Goal: Task Accomplishment & Management: Manage account settings

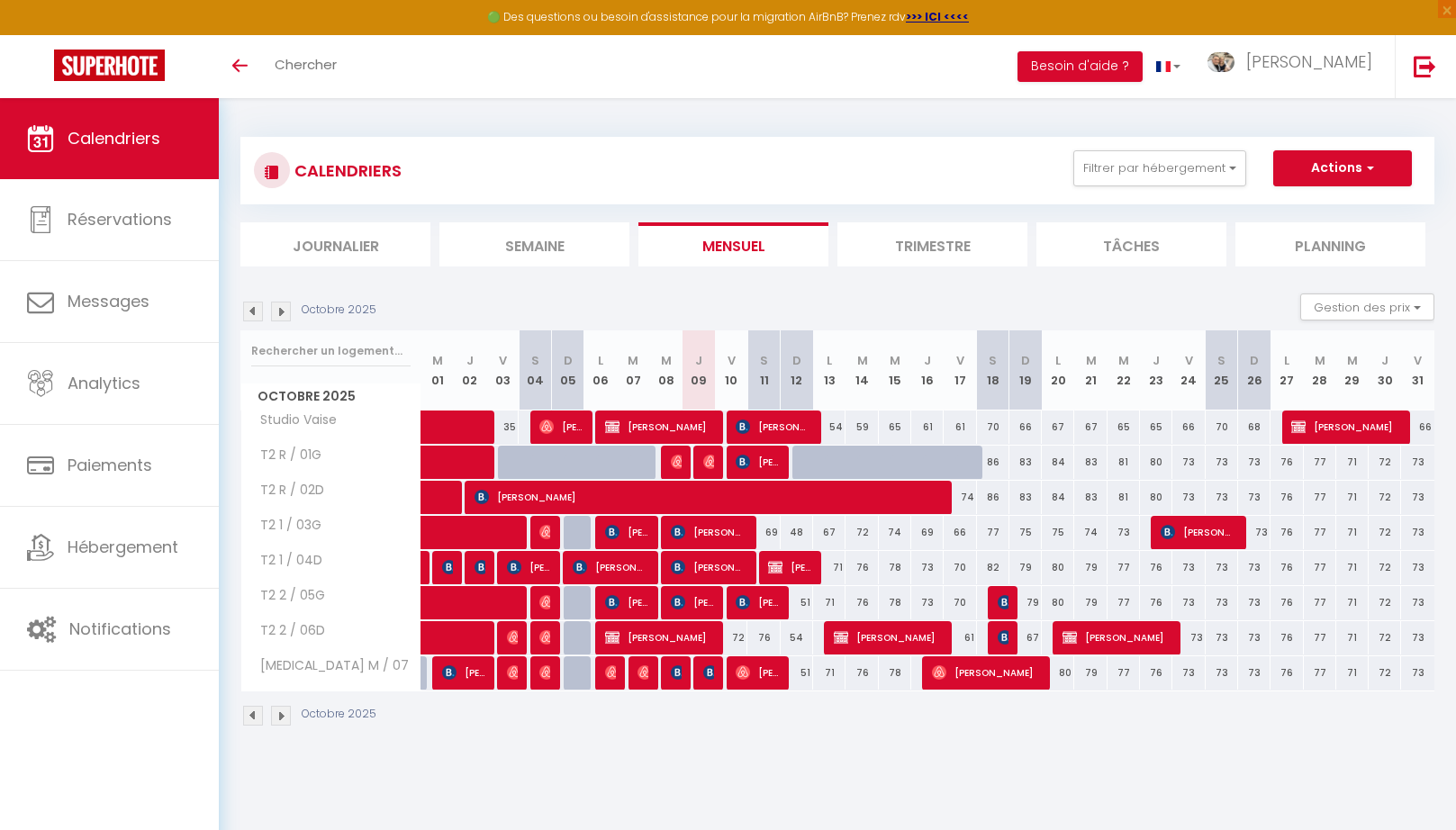
click at [706, 675] on img at bounding box center [710, 672] width 15 height 15
select select "OK"
select select "0"
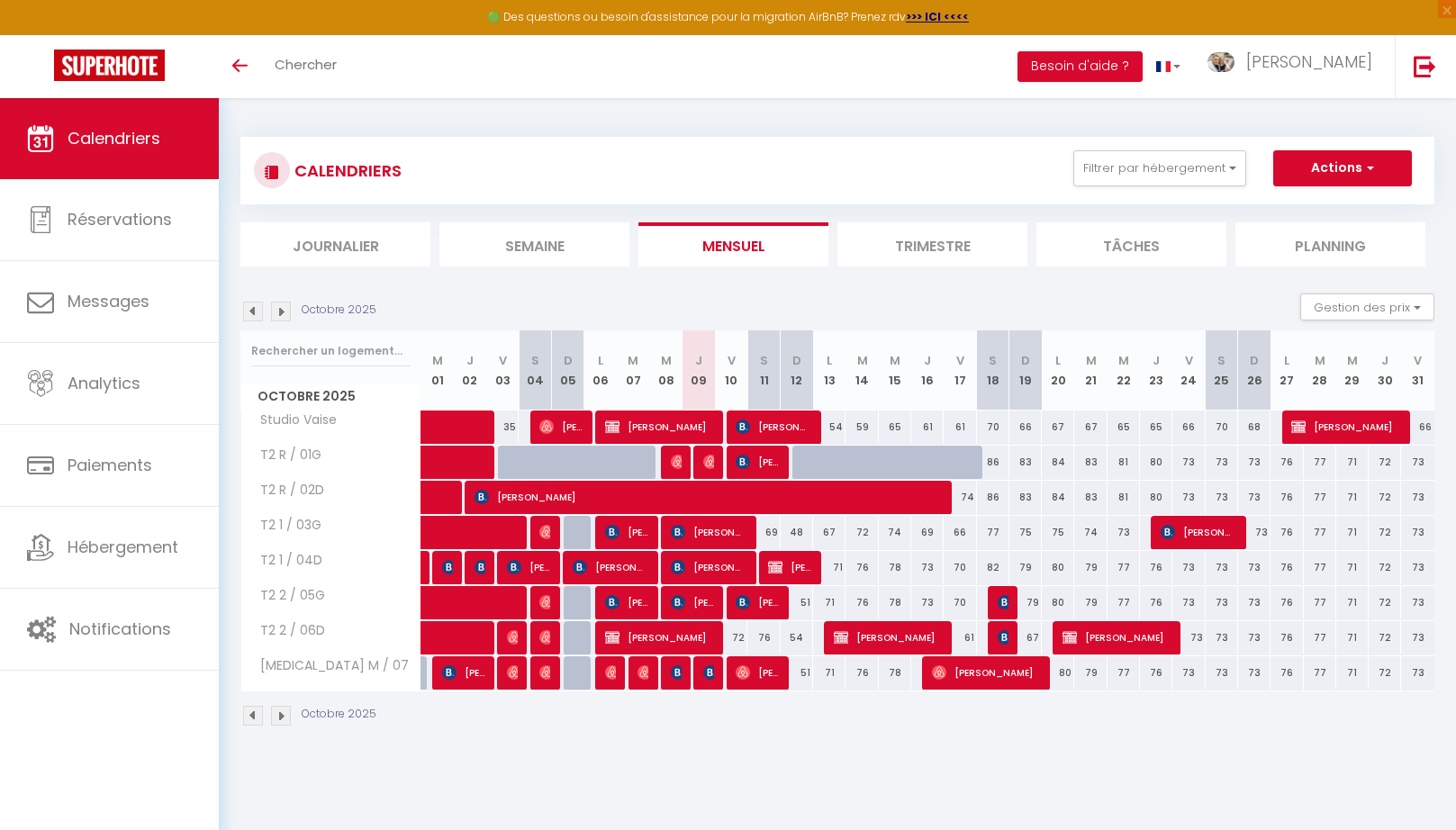
select select "1"
select select
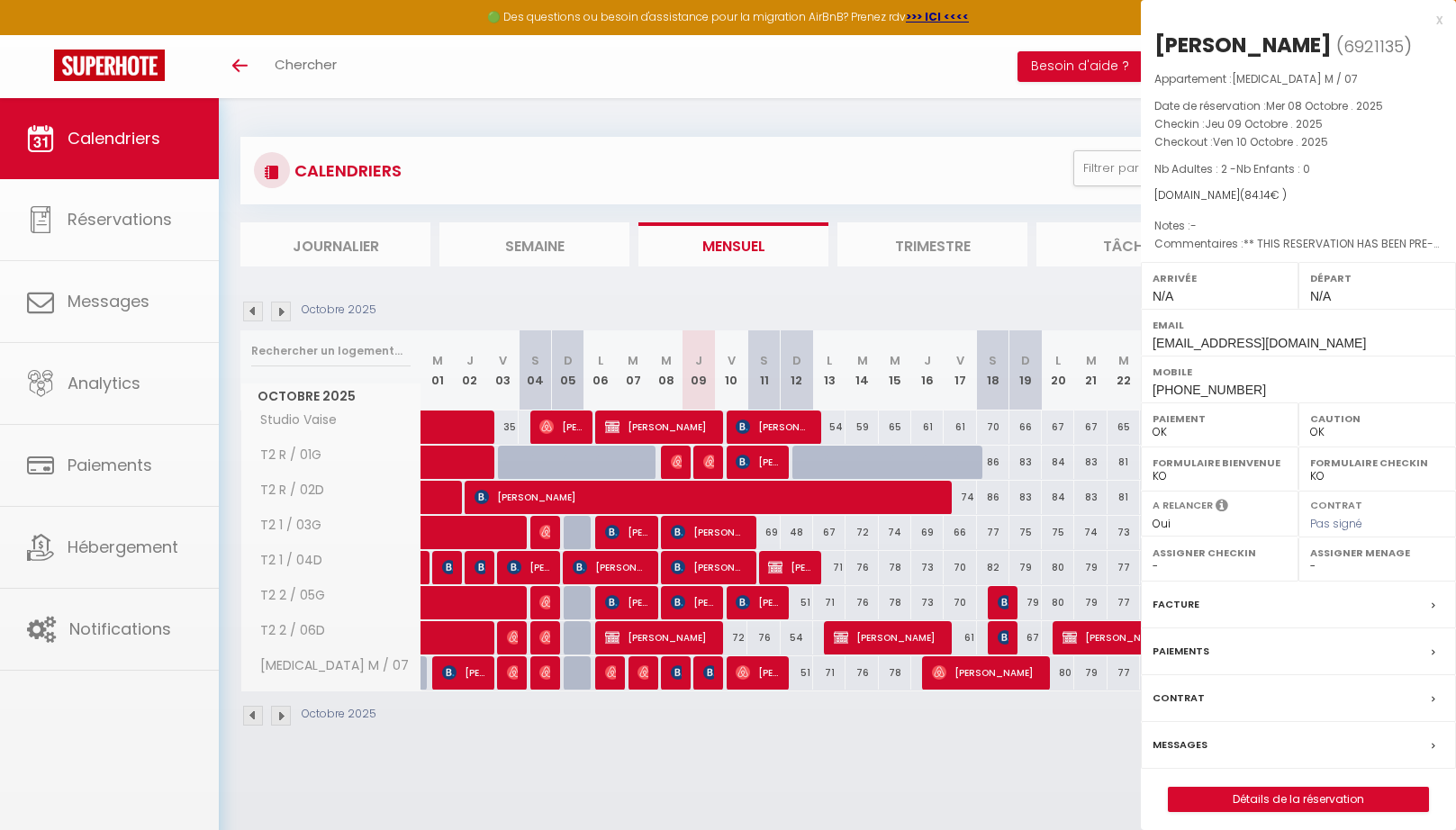
scroll to position [1, 0]
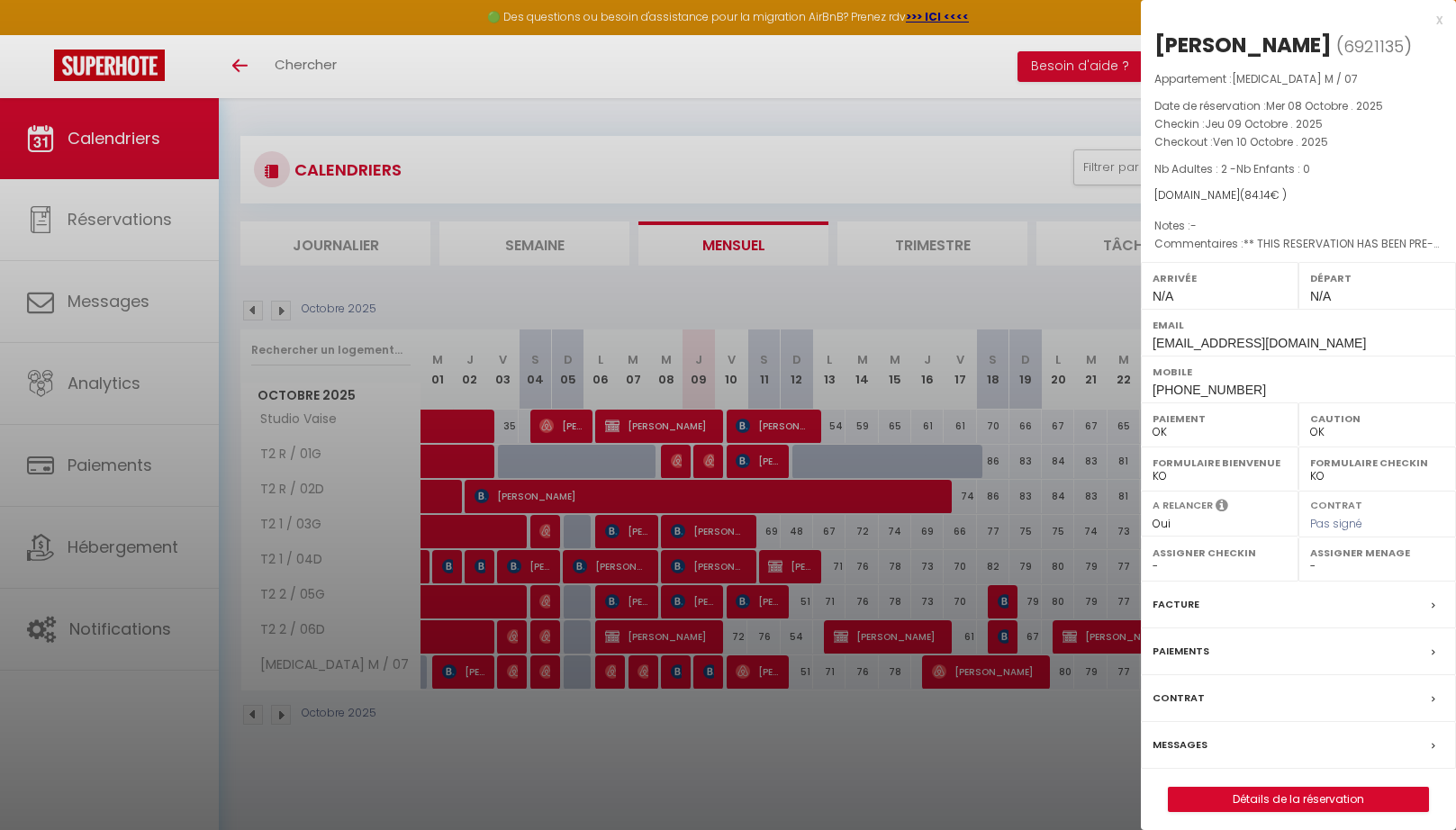
click at [670, 672] on div at bounding box center [728, 415] width 1456 height 830
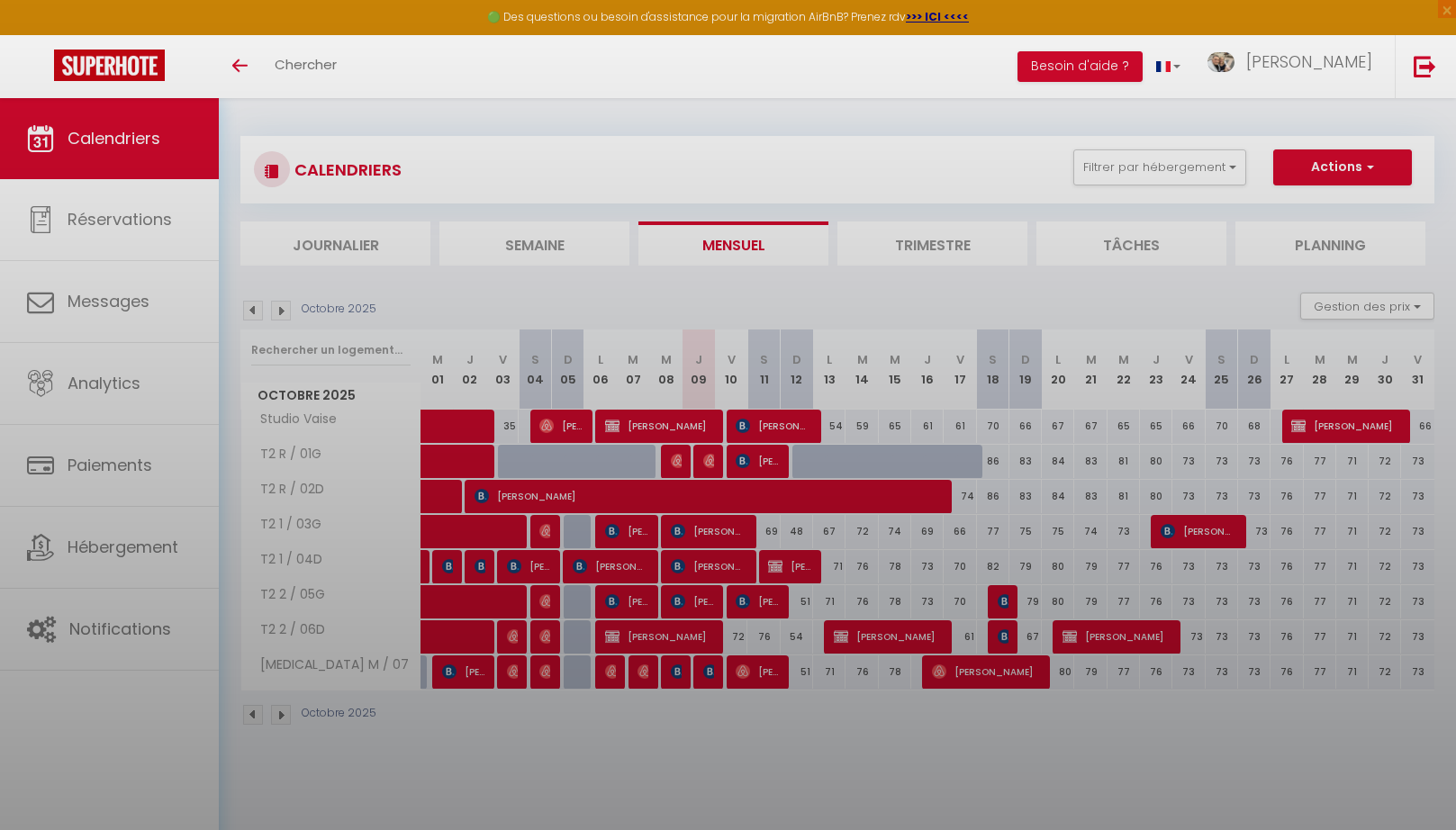
scroll to position [5, 0]
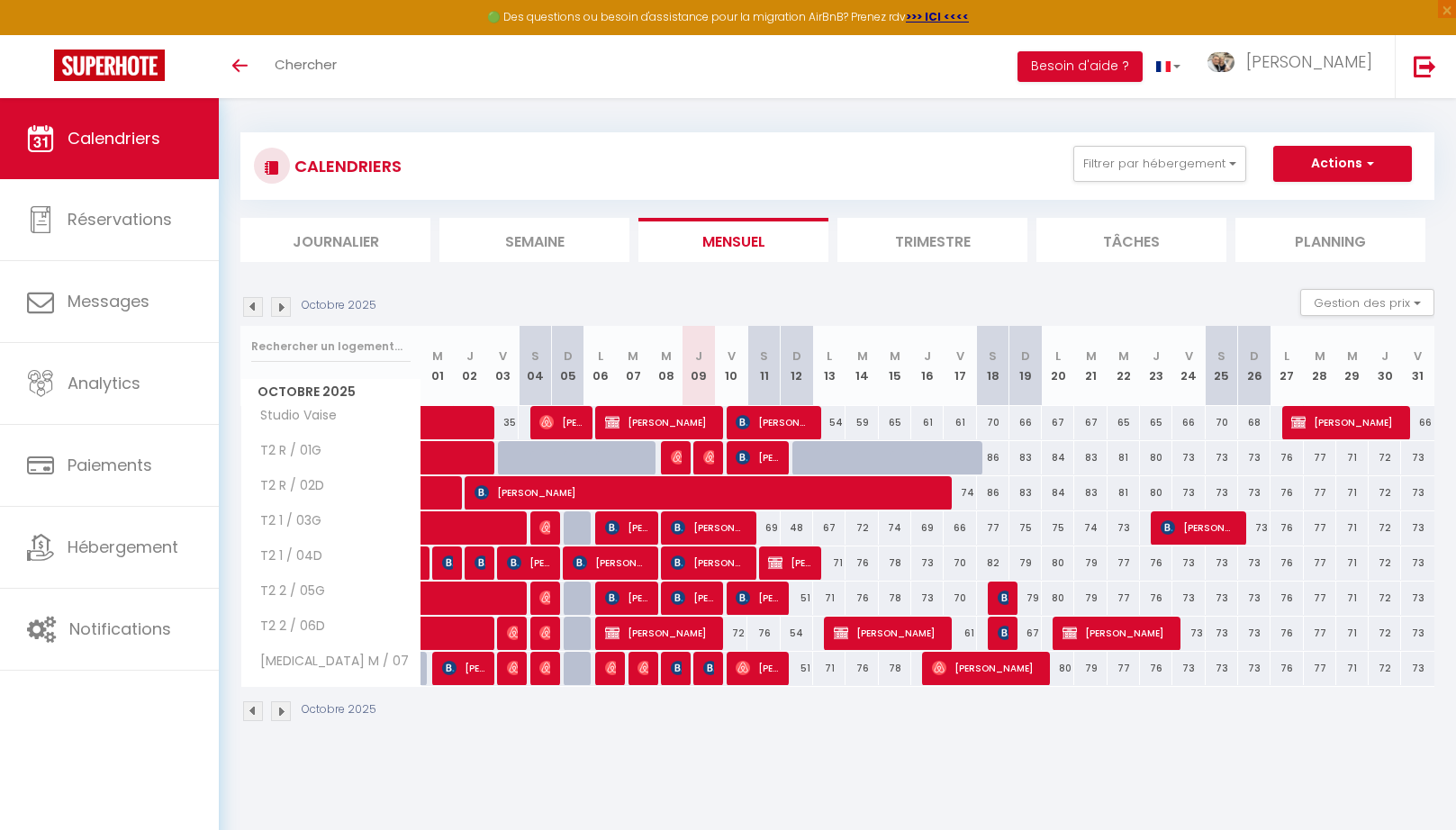
click at [670, 672] on span "[PERSON_NAME]" at bounding box center [675, 667] width 11 height 34
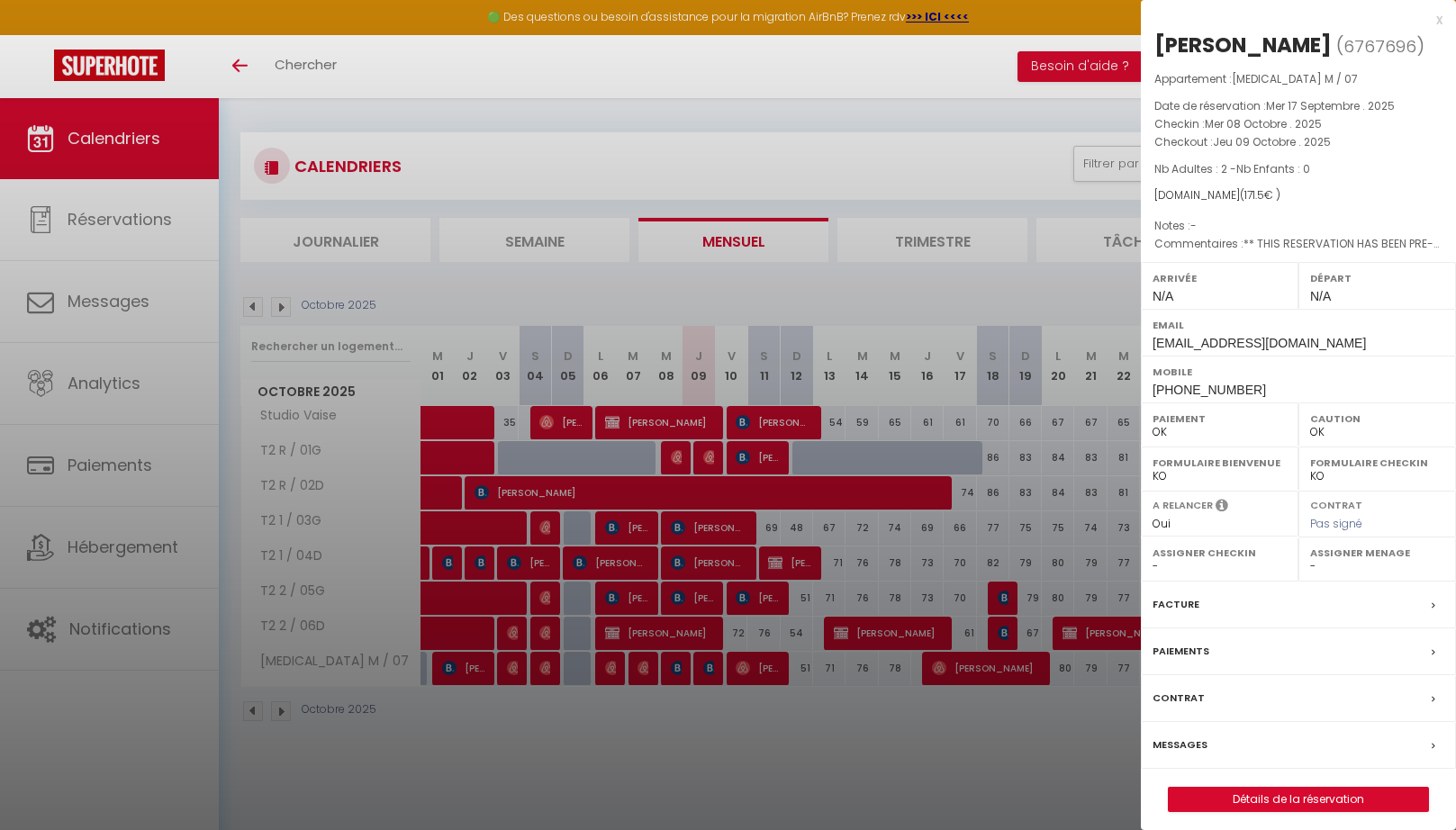
click at [549, 596] on div at bounding box center [728, 415] width 1456 height 830
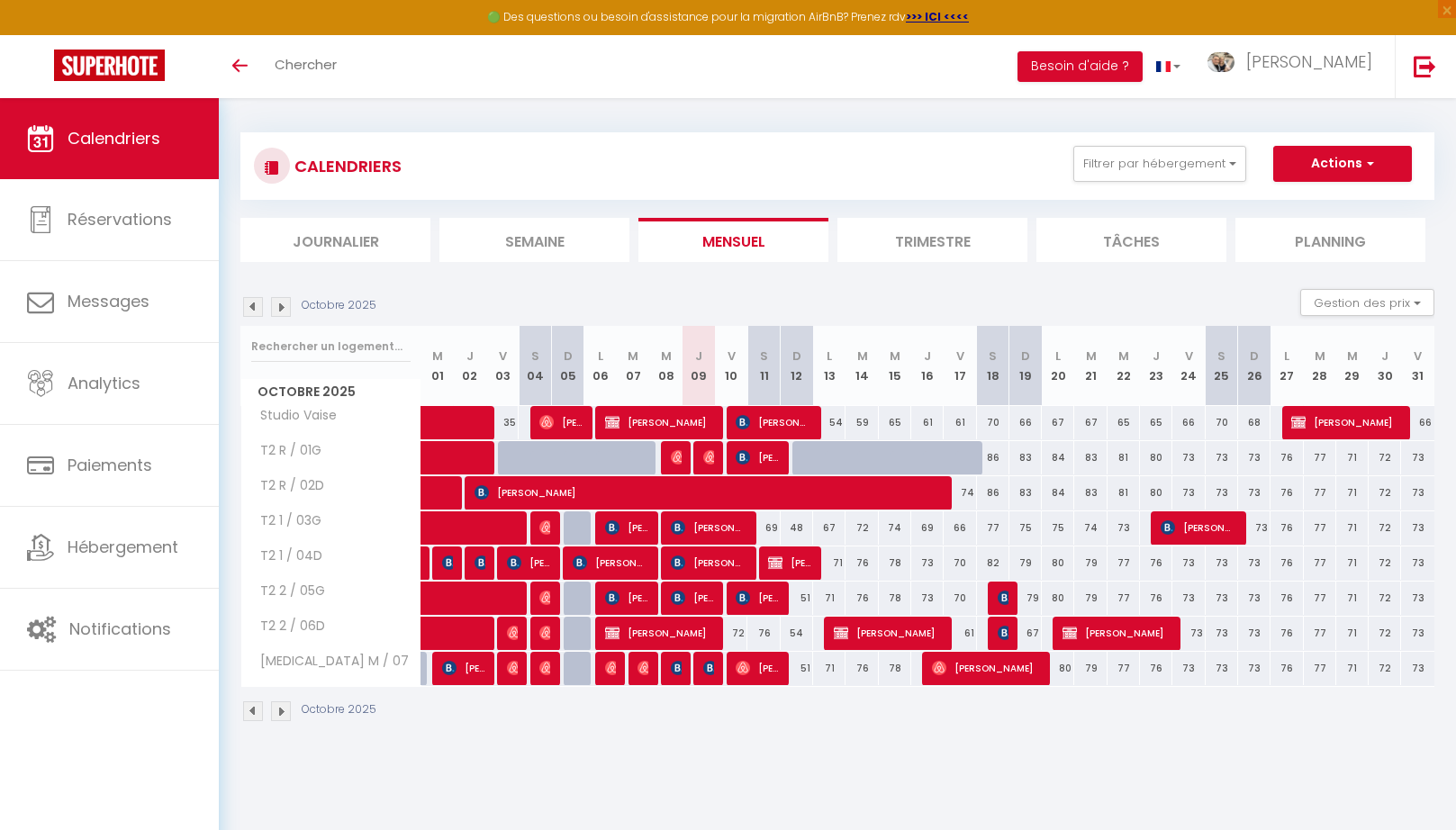
click at [549, 596] on img at bounding box center [546, 598] width 15 height 15
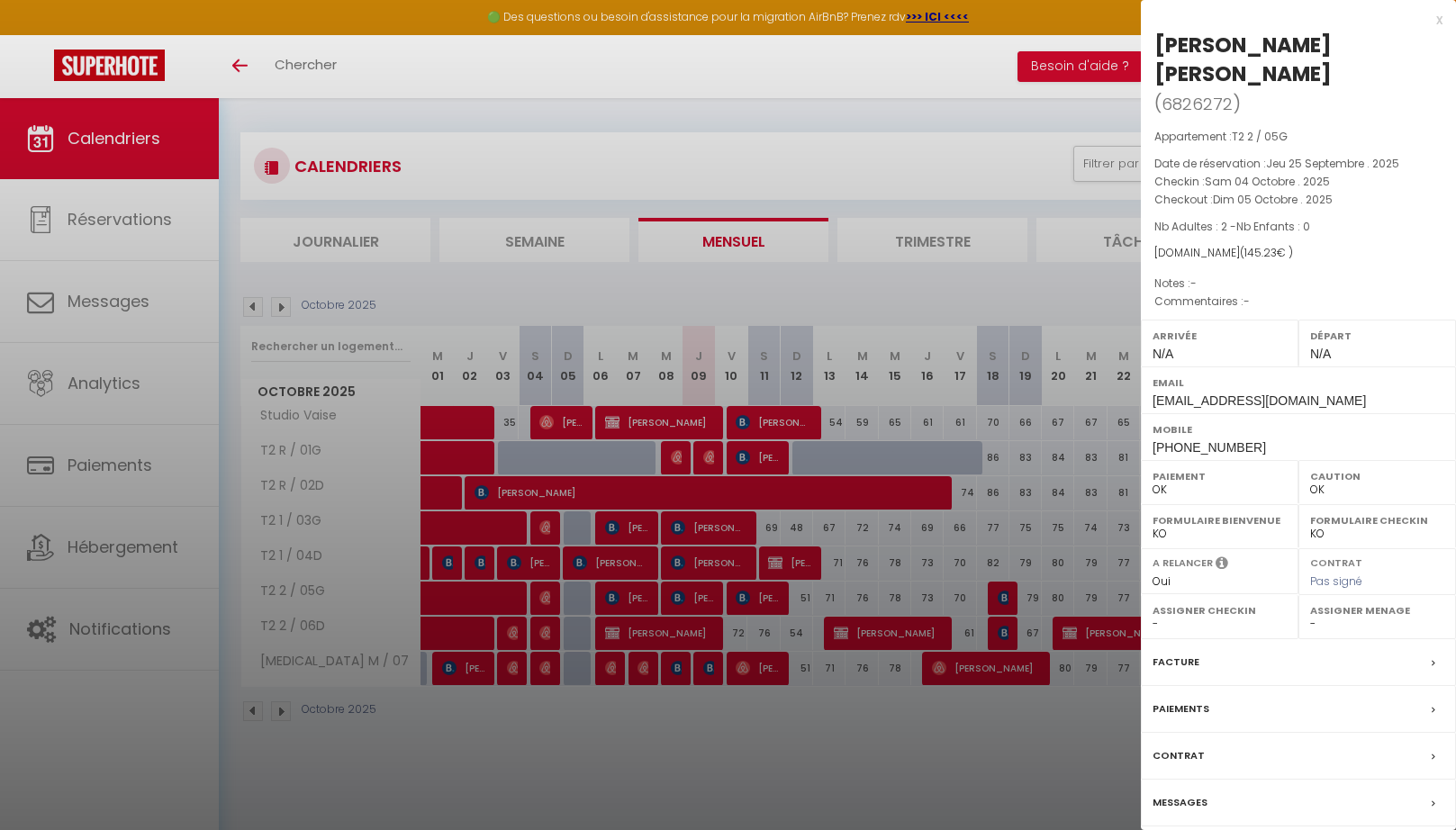
click at [550, 638] on div at bounding box center [728, 415] width 1456 height 830
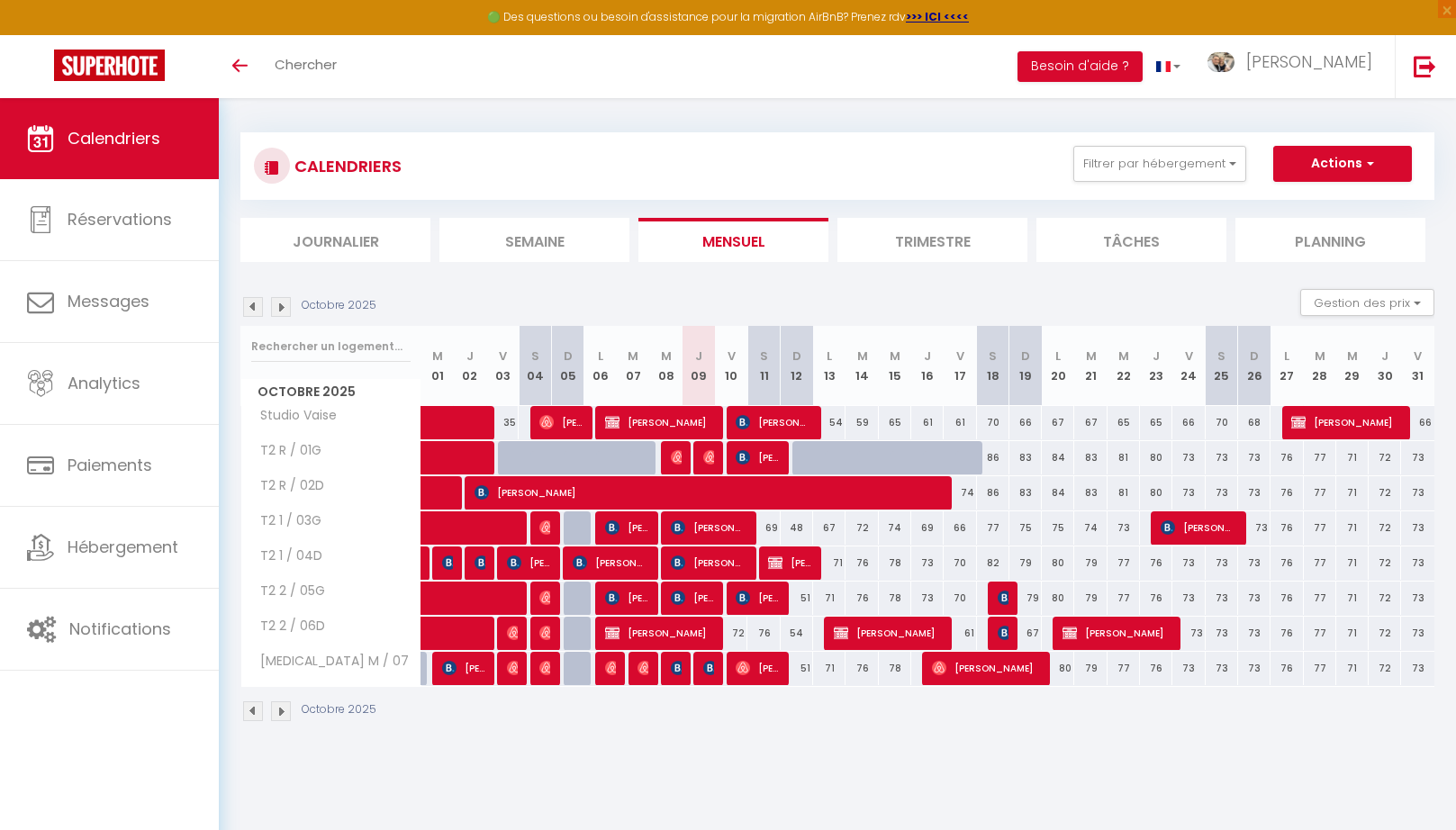
click at [549, 638] on span "[PERSON_NAME]" at bounding box center [544, 632] width 11 height 34
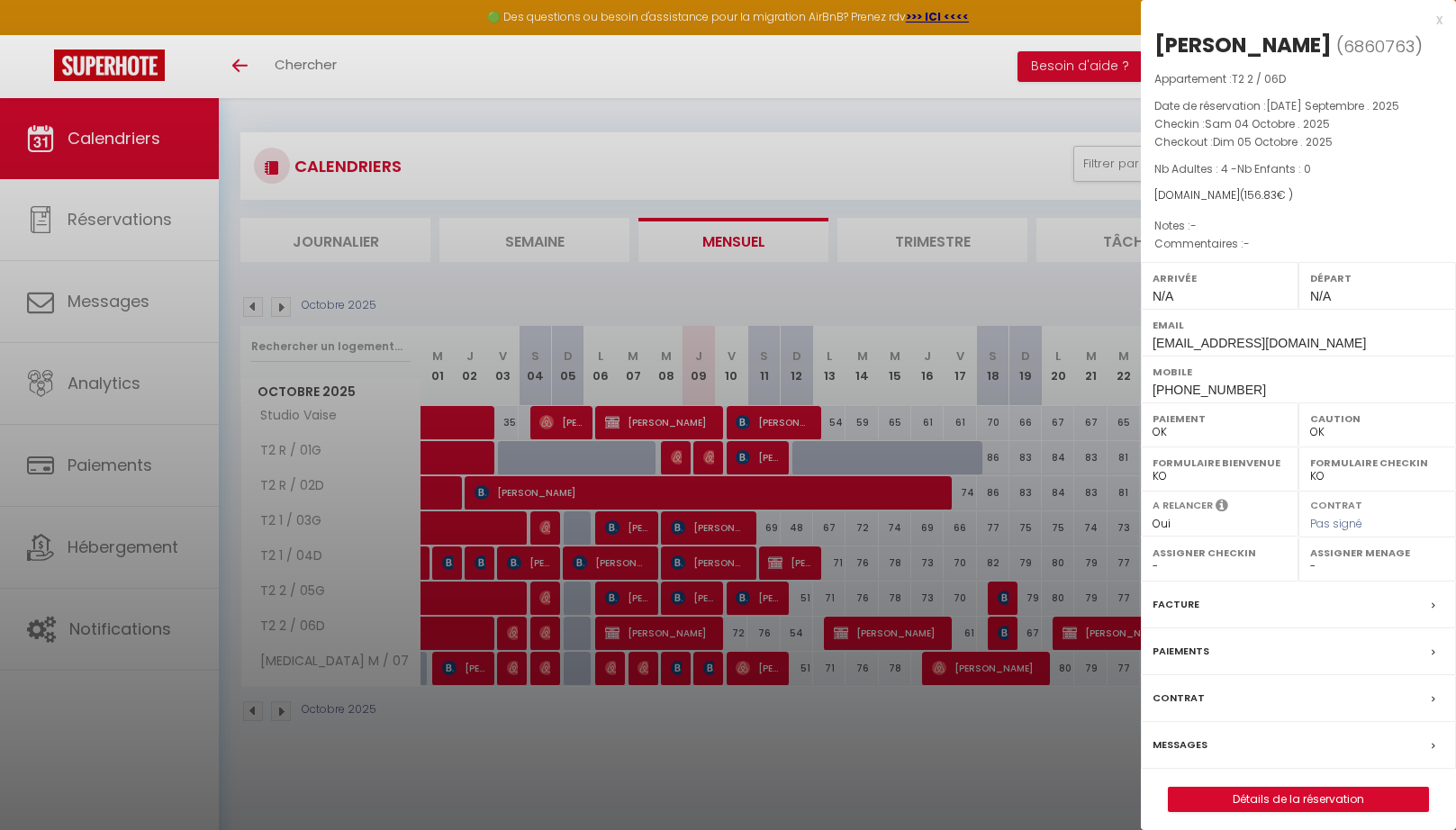
click at [509, 631] on div at bounding box center [728, 415] width 1456 height 830
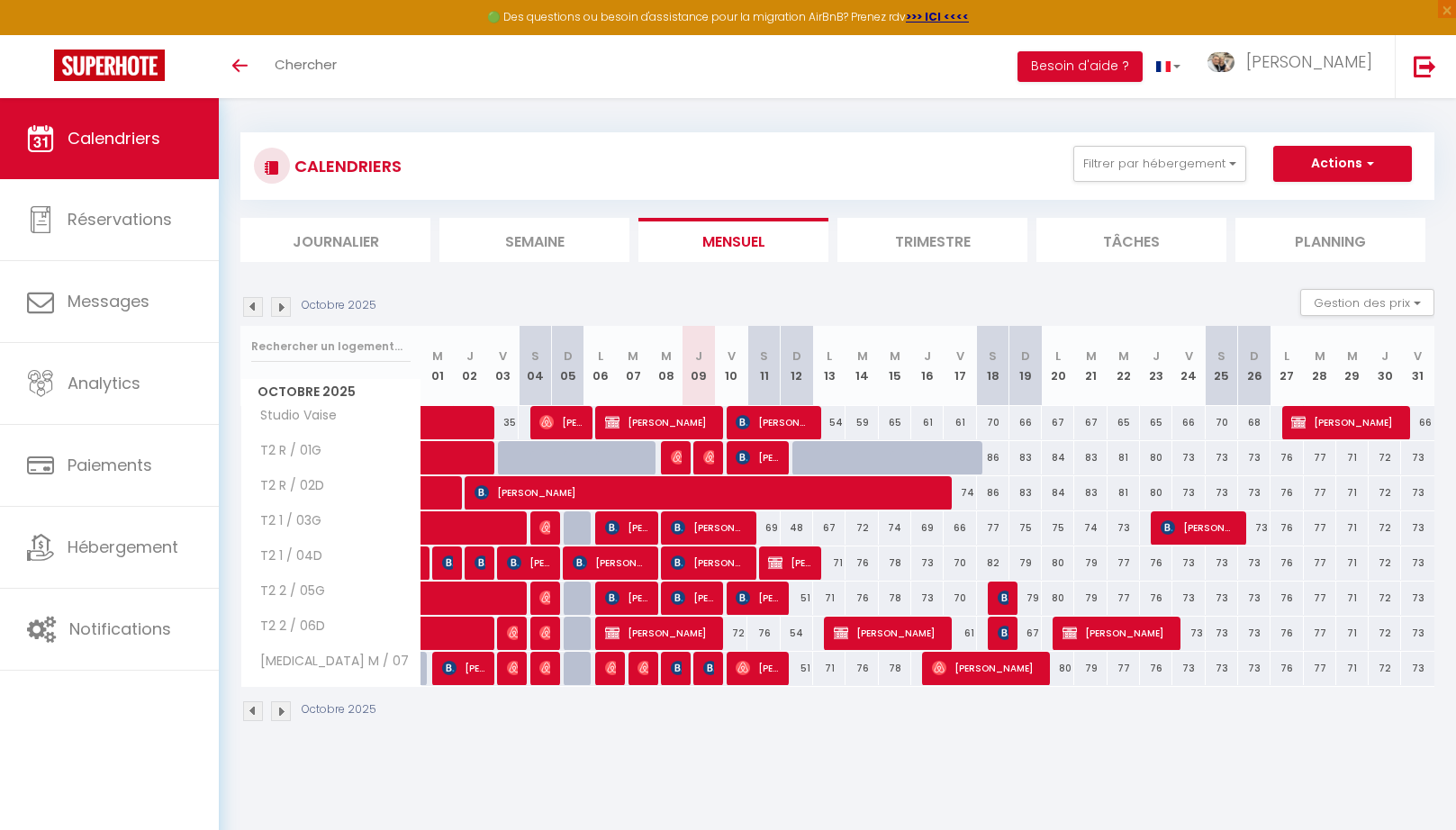
click at [509, 631] on img at bounding box center [513, 632] width 15 height 15
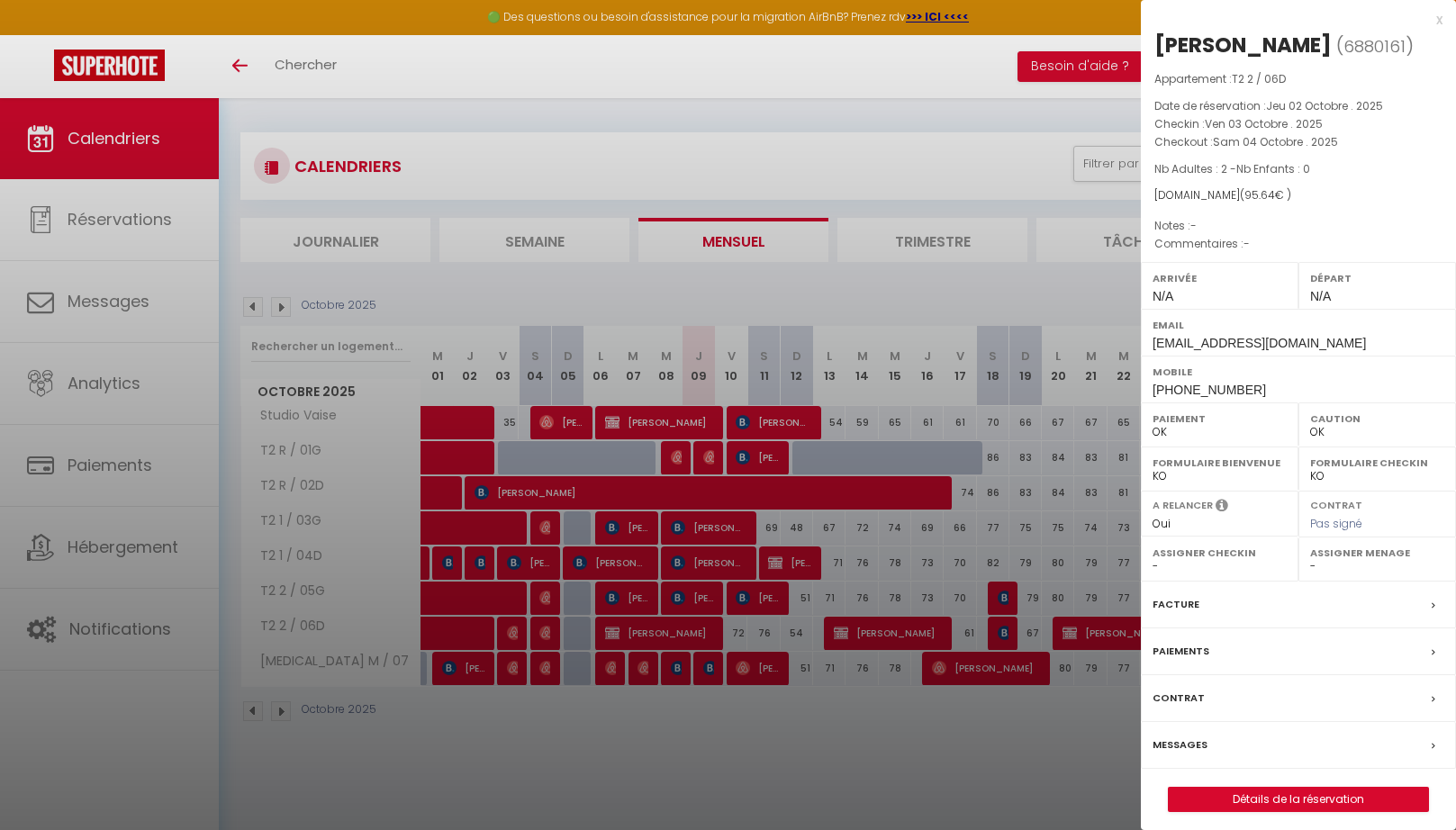
click at [622, 600] on div at bounding box center [728, 415] width 1456 height 830
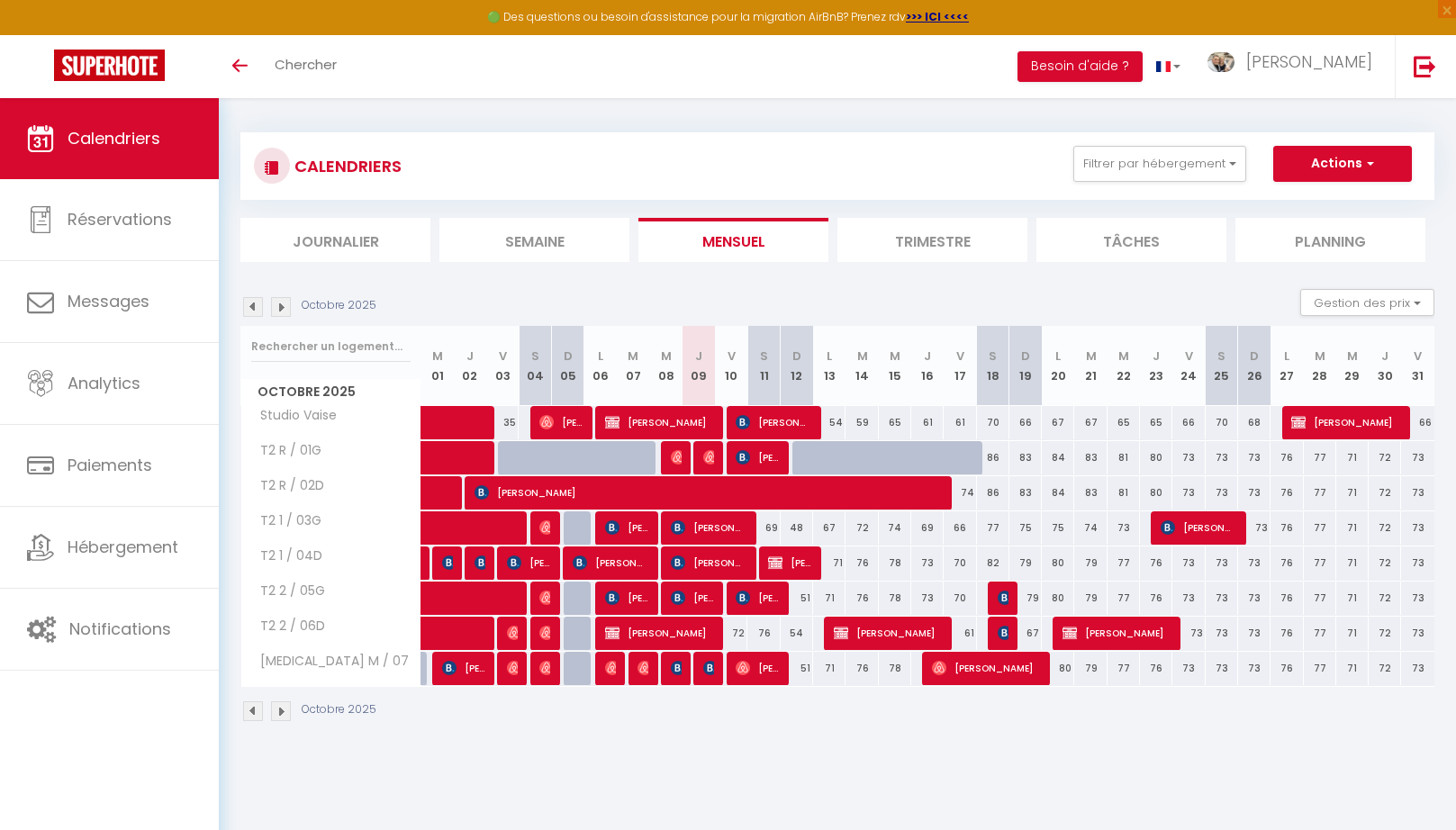
click at [622, 600] on span "[PERSON_NAME]" at bounding box center [626, 597] width 44 height 34
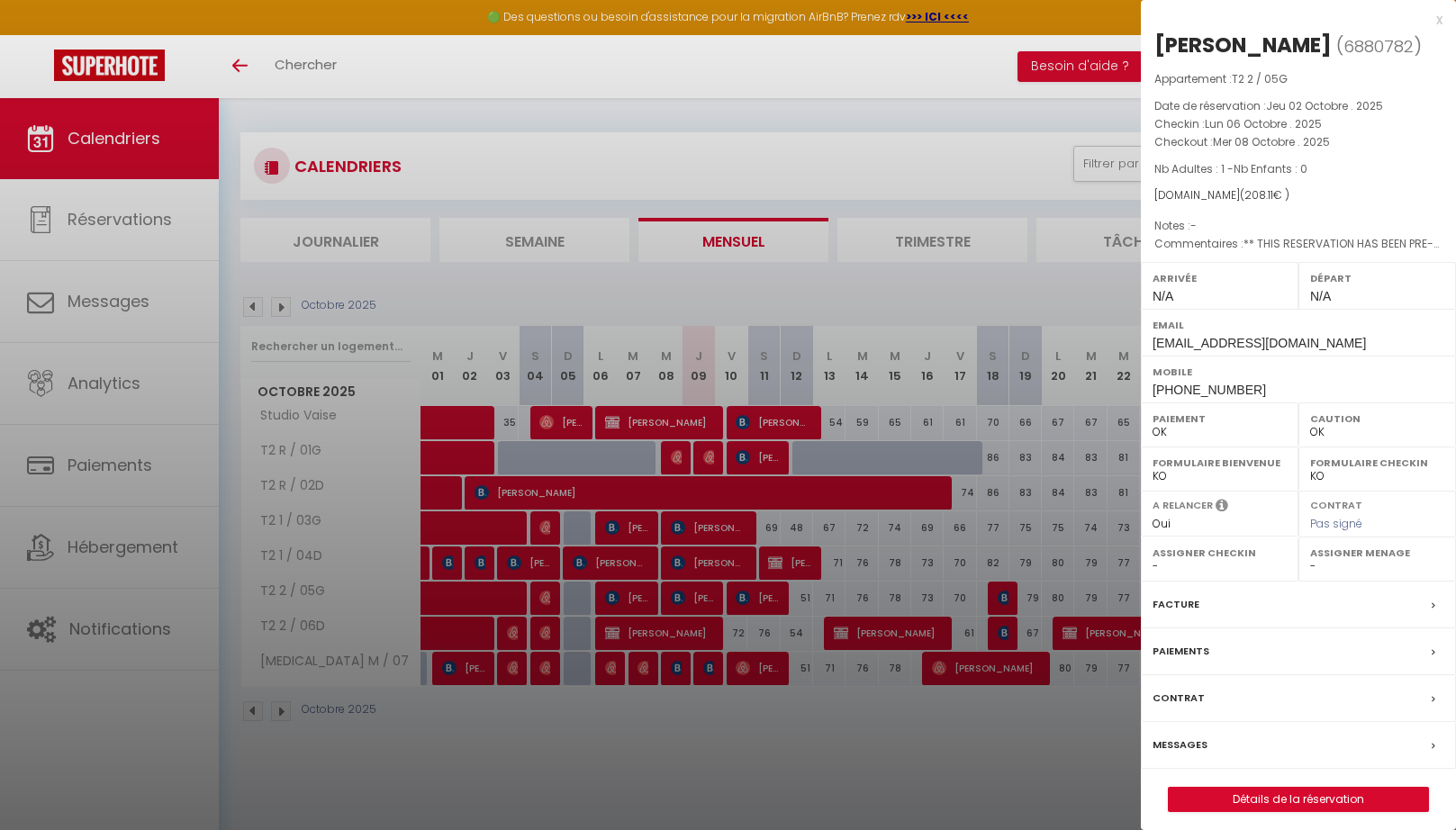
click at [1176, 604] on label "Facture" at bounding box center [1175, 604] width 46 height 19
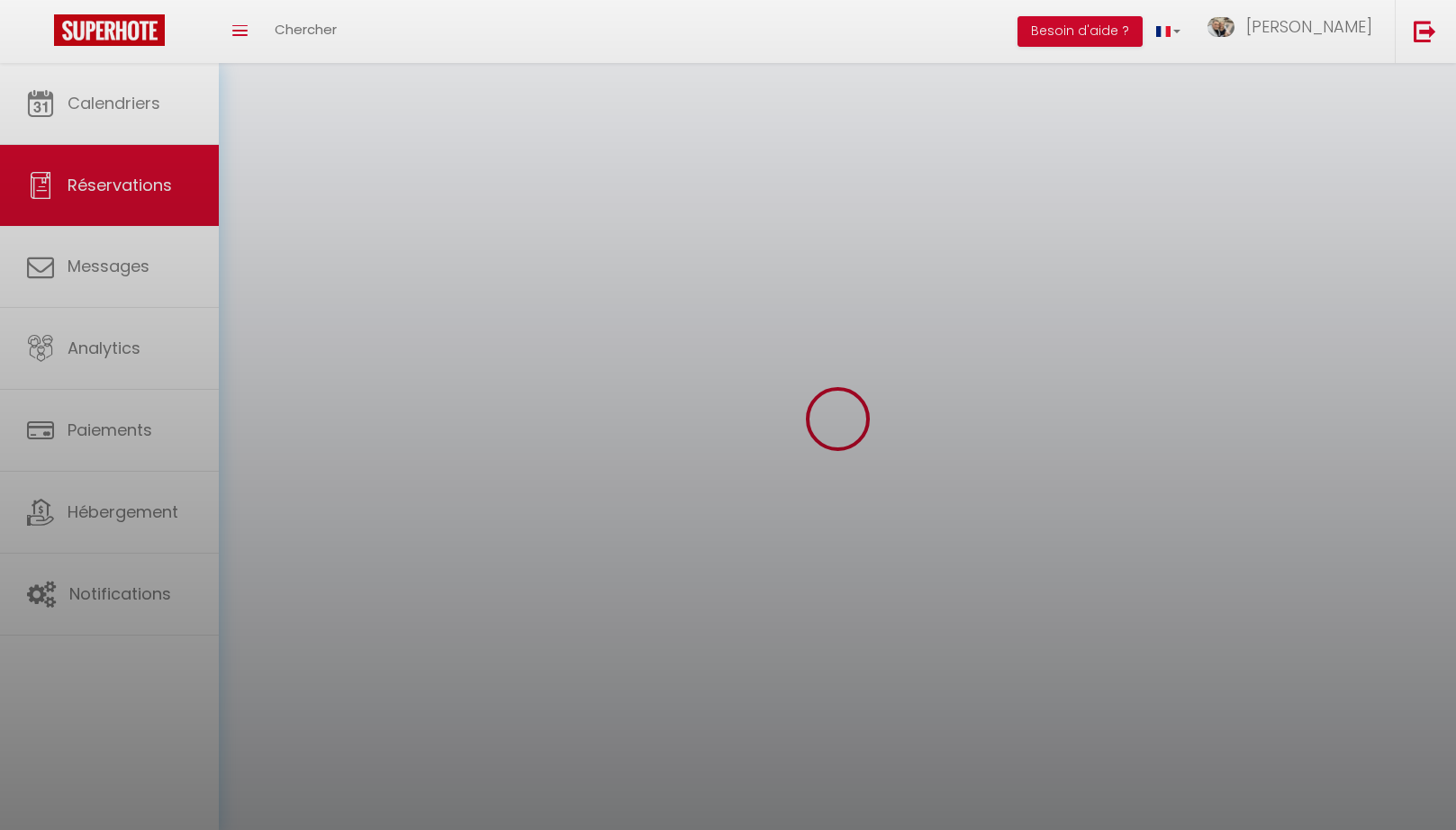
scroll to position [4, 0]
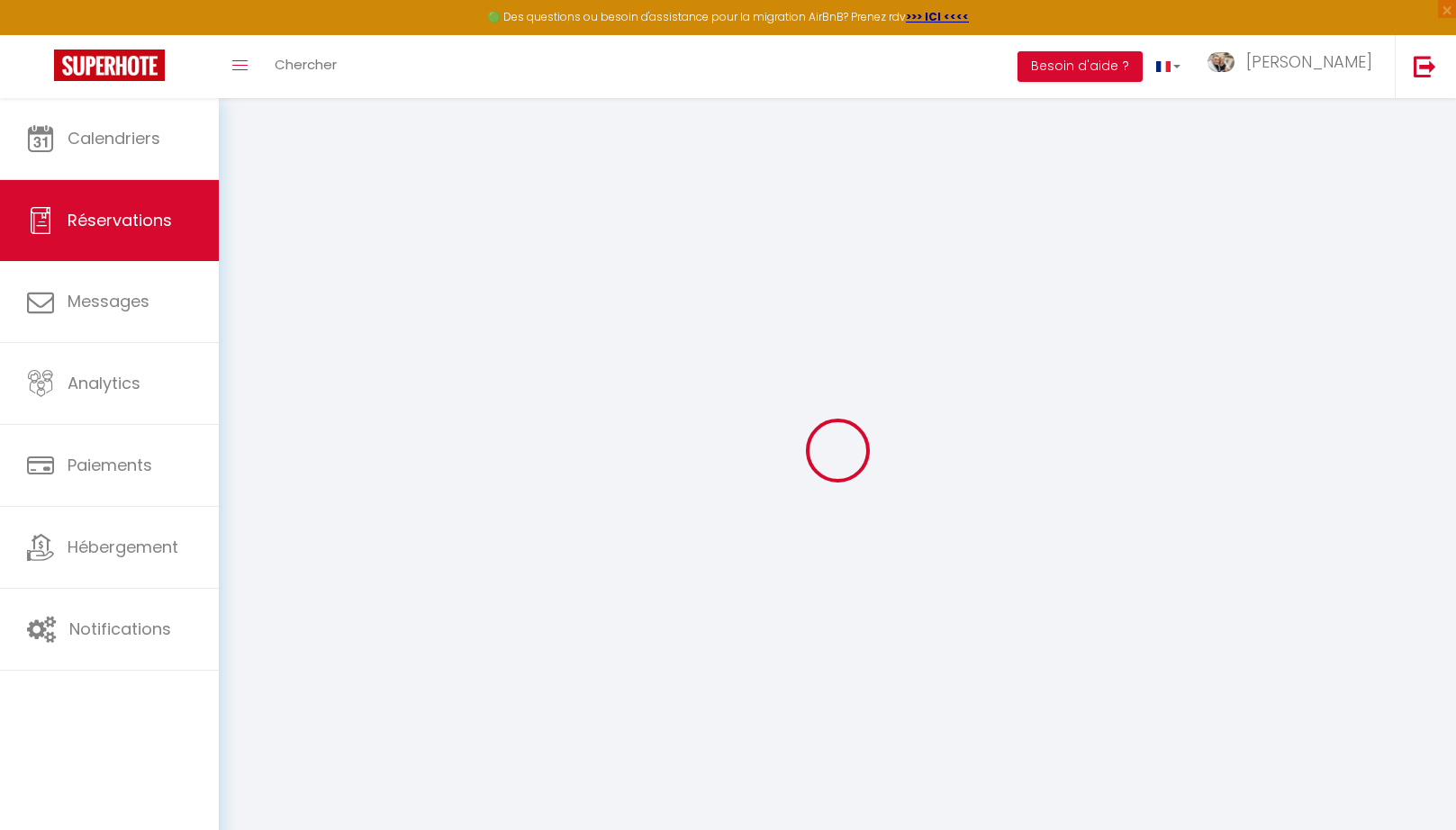
select select "cleaning"
select select "taxes"
select select
checkbox input "false"
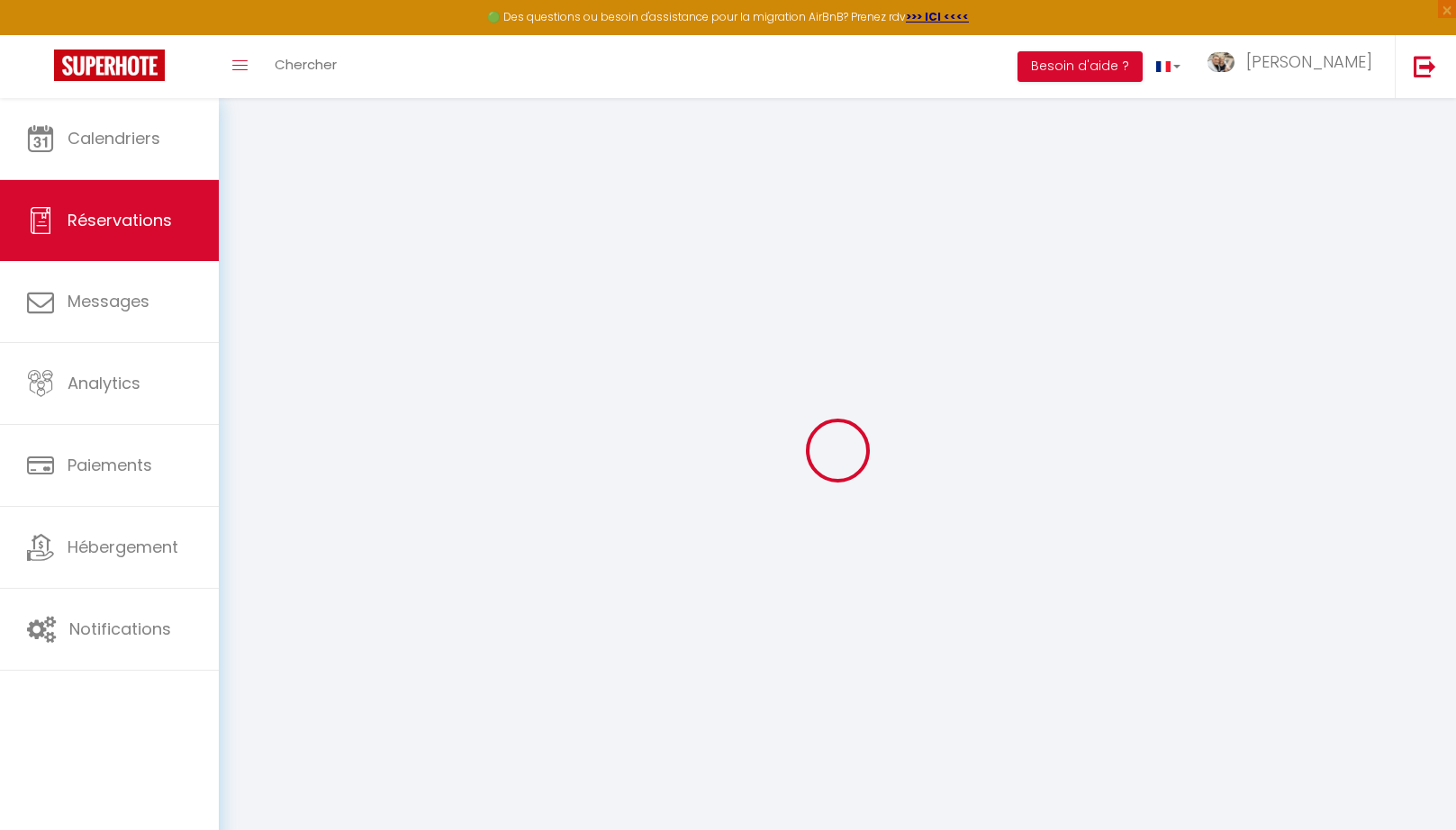
select select
checkbox input "false"
select select
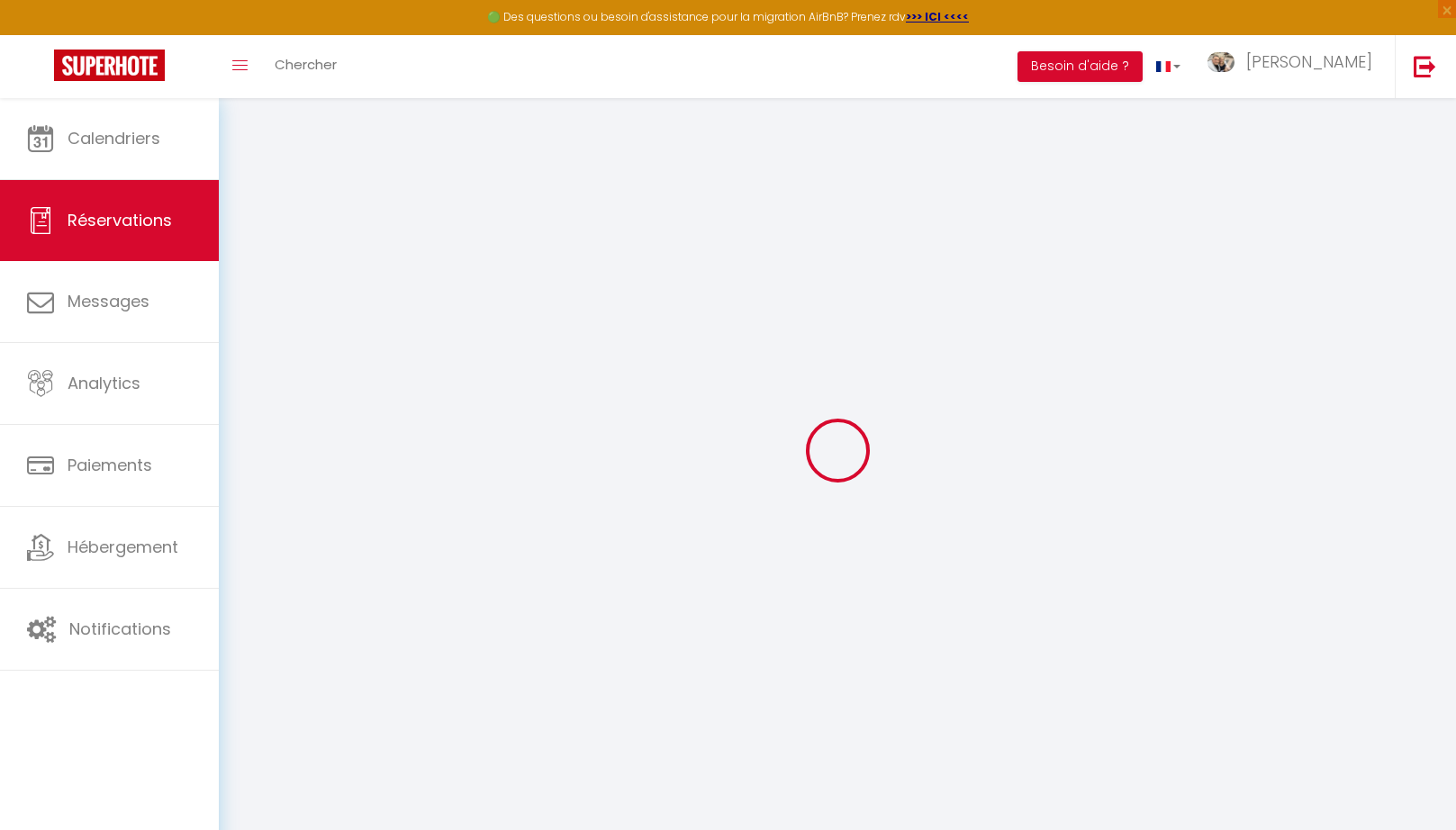
checkbox input "false"
type textarea "** THIS RESERVATION HAS BEEN PRE-PAID ** Reservation has a cancellation grace p…"
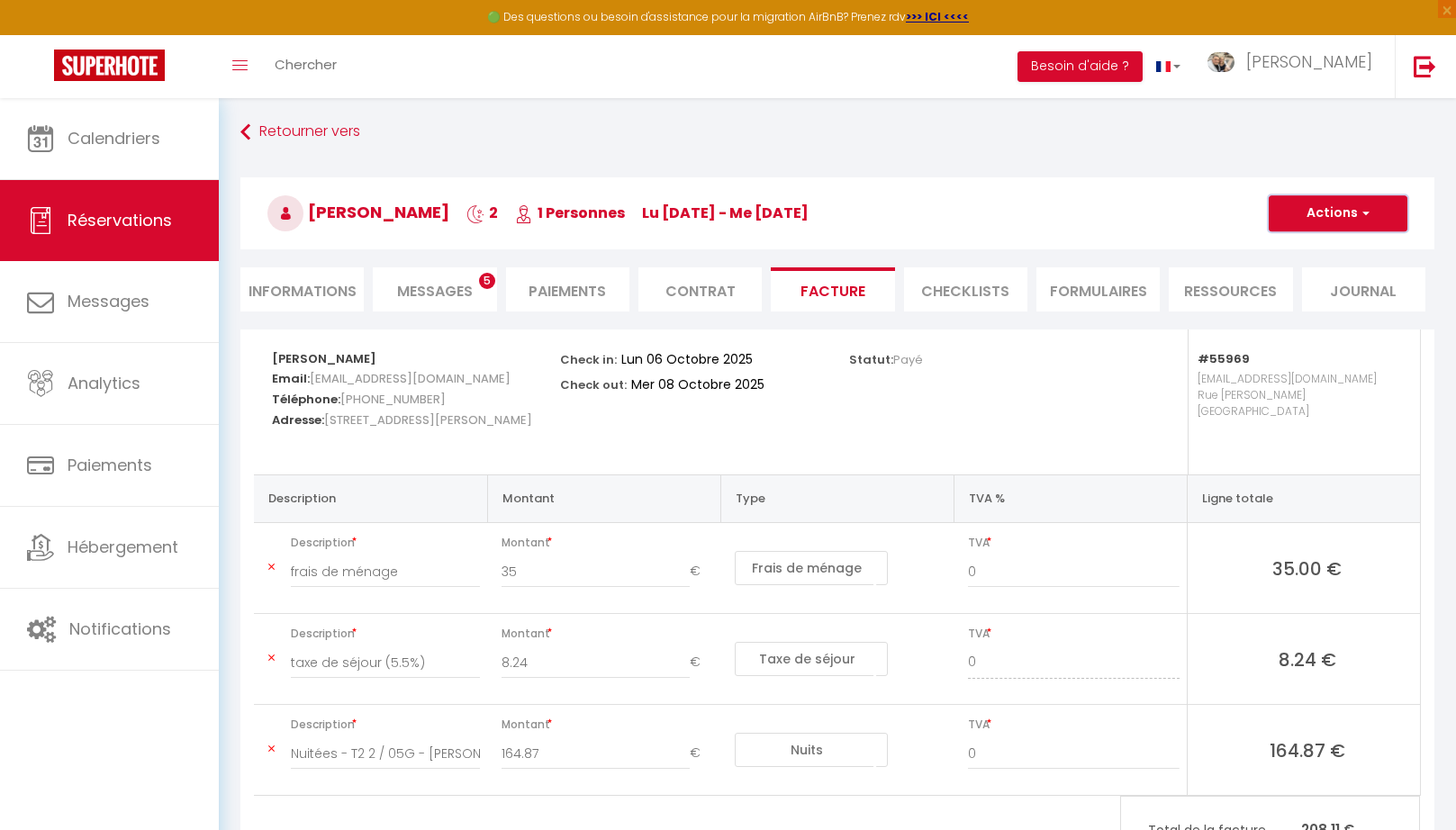
click at [1317, 222] on button "Actions" at bounding box center [1337, 213] width 139 height 36
click at [1310, 299] on link "Envoyer la facture" at bounding box center [1324, 299] width 151 height 23
type input "[EMAIL_ADDRESS][DOMAIN_NAME]"
select select "fr"
type input "Votre facture 6880782 - T2 2 / 05G"
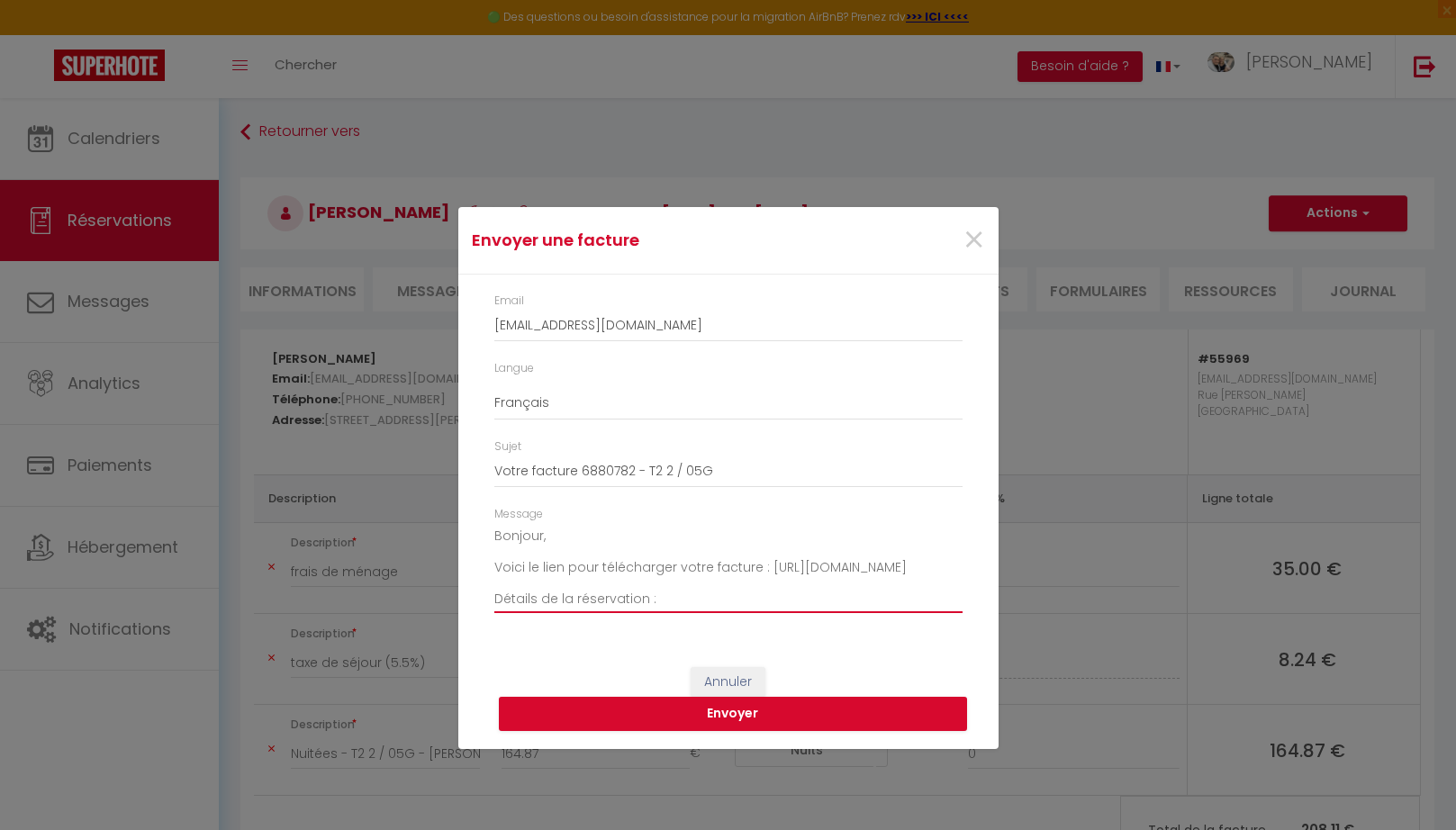
click at [628, 524] on textarea "Bonjour, Voici le lien pour télécharger votre facture : [URL][DOMAIN_NAME] Déta…" at bounding box center [728, 568] width 468 height 91
click at [626, 528] on textarea "Bonjour, Voici le lien pour télécharger votre facture : [URL][DOMAIN_NAME] Déta…" at bounding box center [728, 568] width 468 height 91
type textarea "Bonjour, et merci de votre retour. Voici le lien pour télécharger votre facture…"
click at [672, 721] on button "Envoyer" at bounding box center [732, 713] width 468 height 34
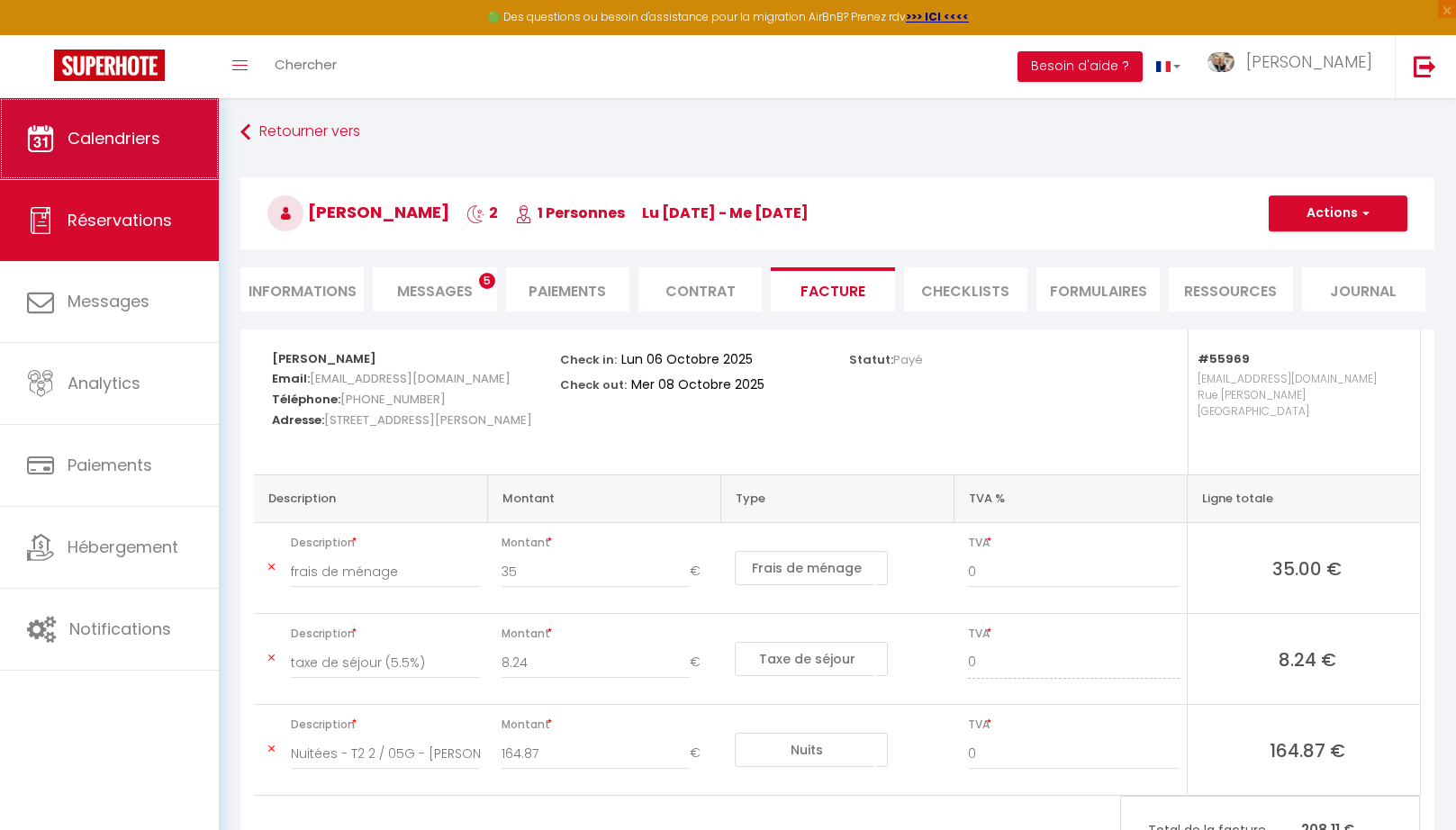
click at [178, 138] on link "Calendriers" at bounding box center [109, 138] width 219 height 81
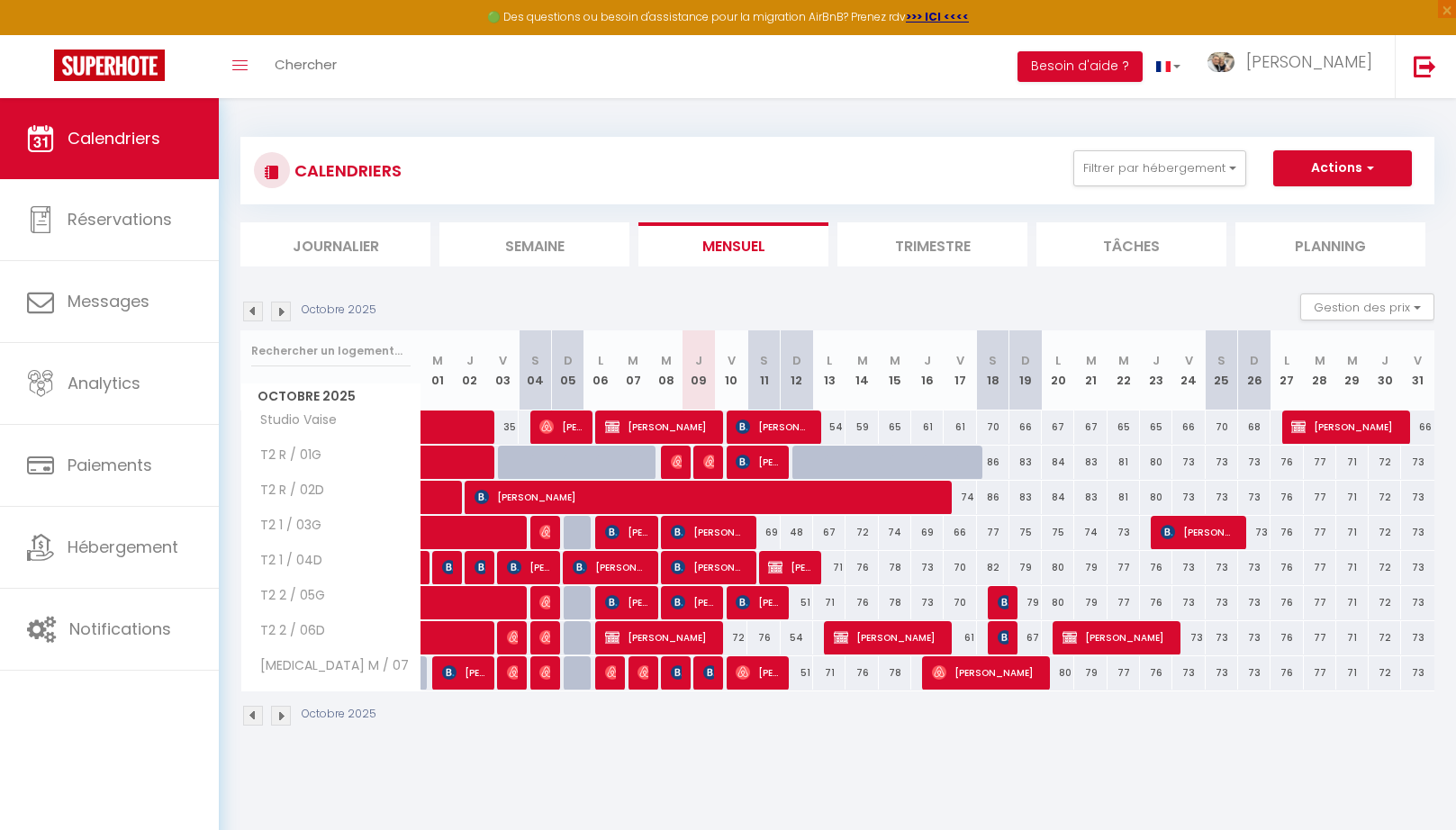
click at [710, 675] on img at bounding box center [710, 672] width 15 height 15
select select "OK"
select select "0"
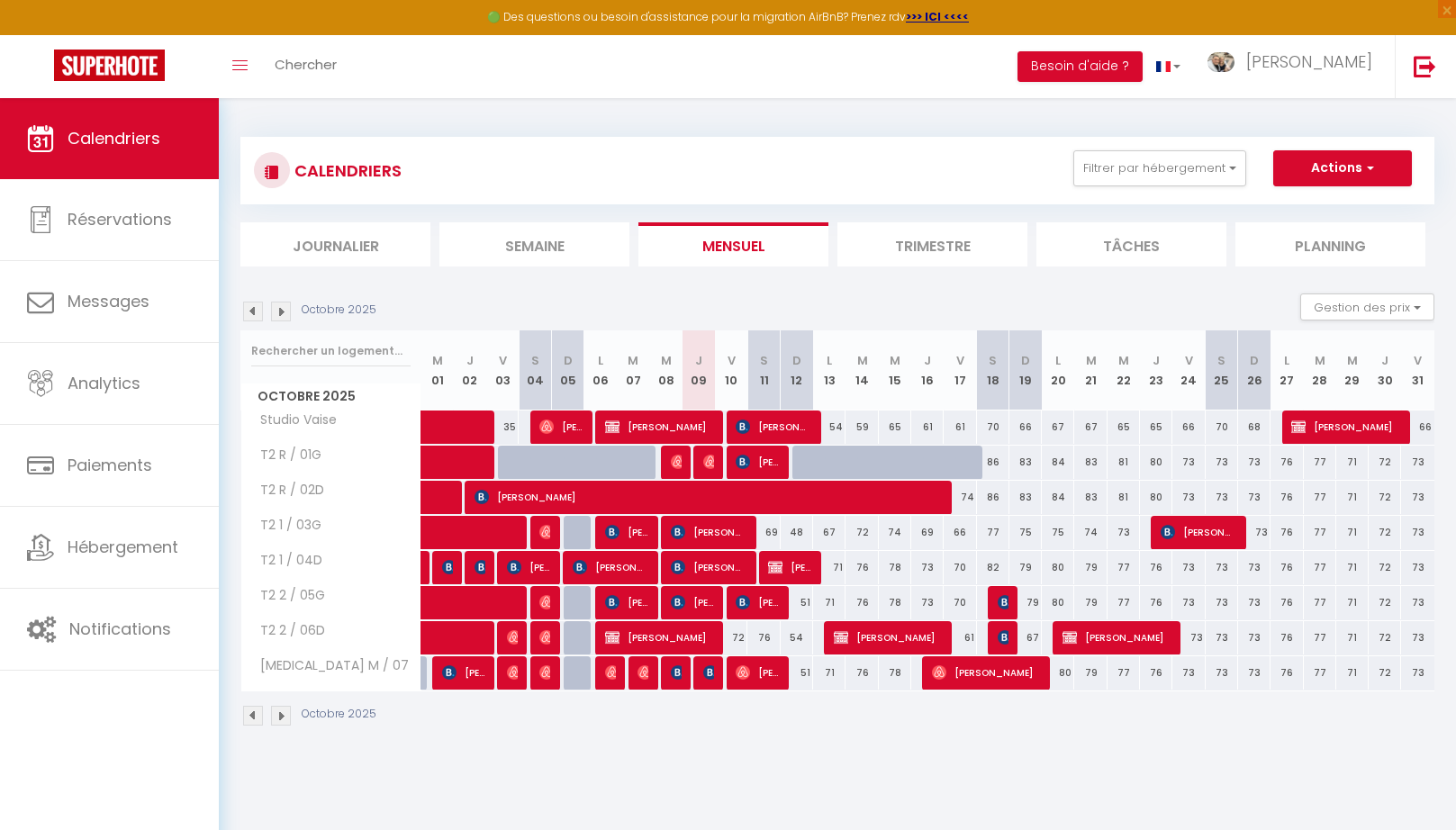
select select "1"
select select
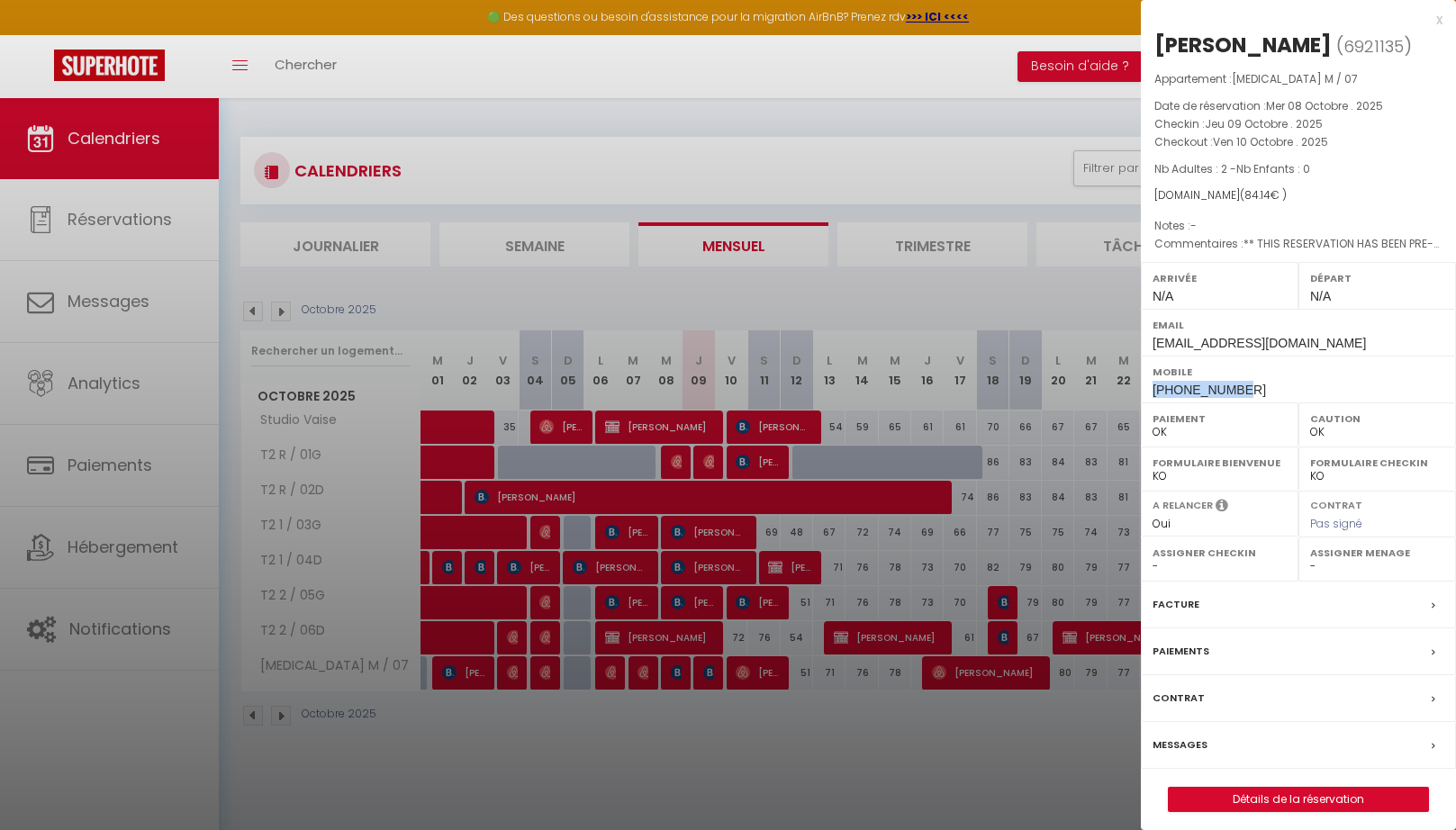
drag, startPoint x: 1244, startPoint y: 384, endPoint x: 1152, endPoint y: 391, distance: 92.3
click at [1152, 391] on div "Mobile [PHONE_NUMBER]" at bounding box center [1297, 379] width 315 height 46
copy span "[PHONE_NUMBER]"
click at [542, 679] on div at bounding box center [728, 415] width 1456 height 830
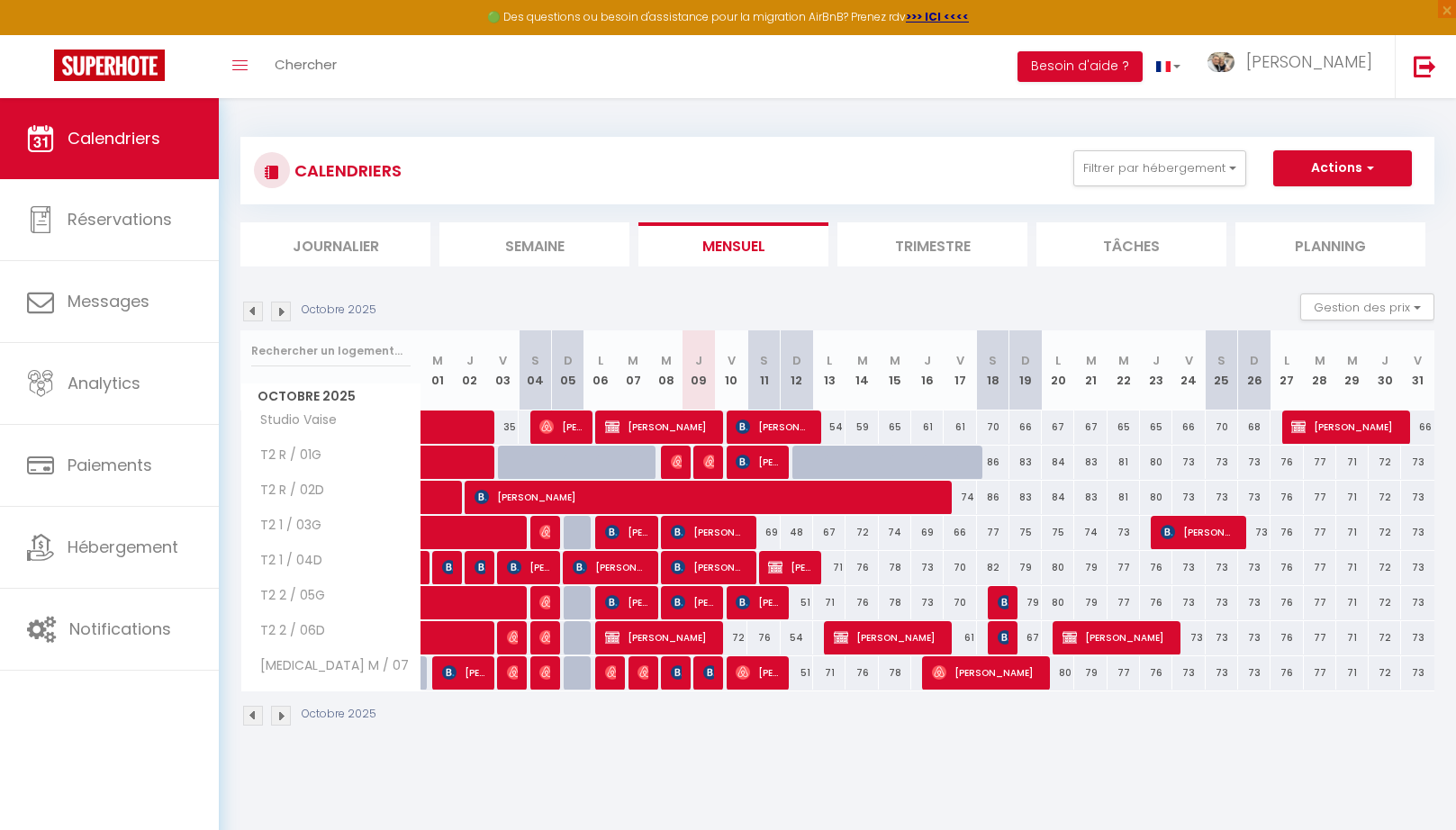
click at [542, 679] on span "[PERSON_NAME]" at bounding box center [544, 671] width 11 height 34
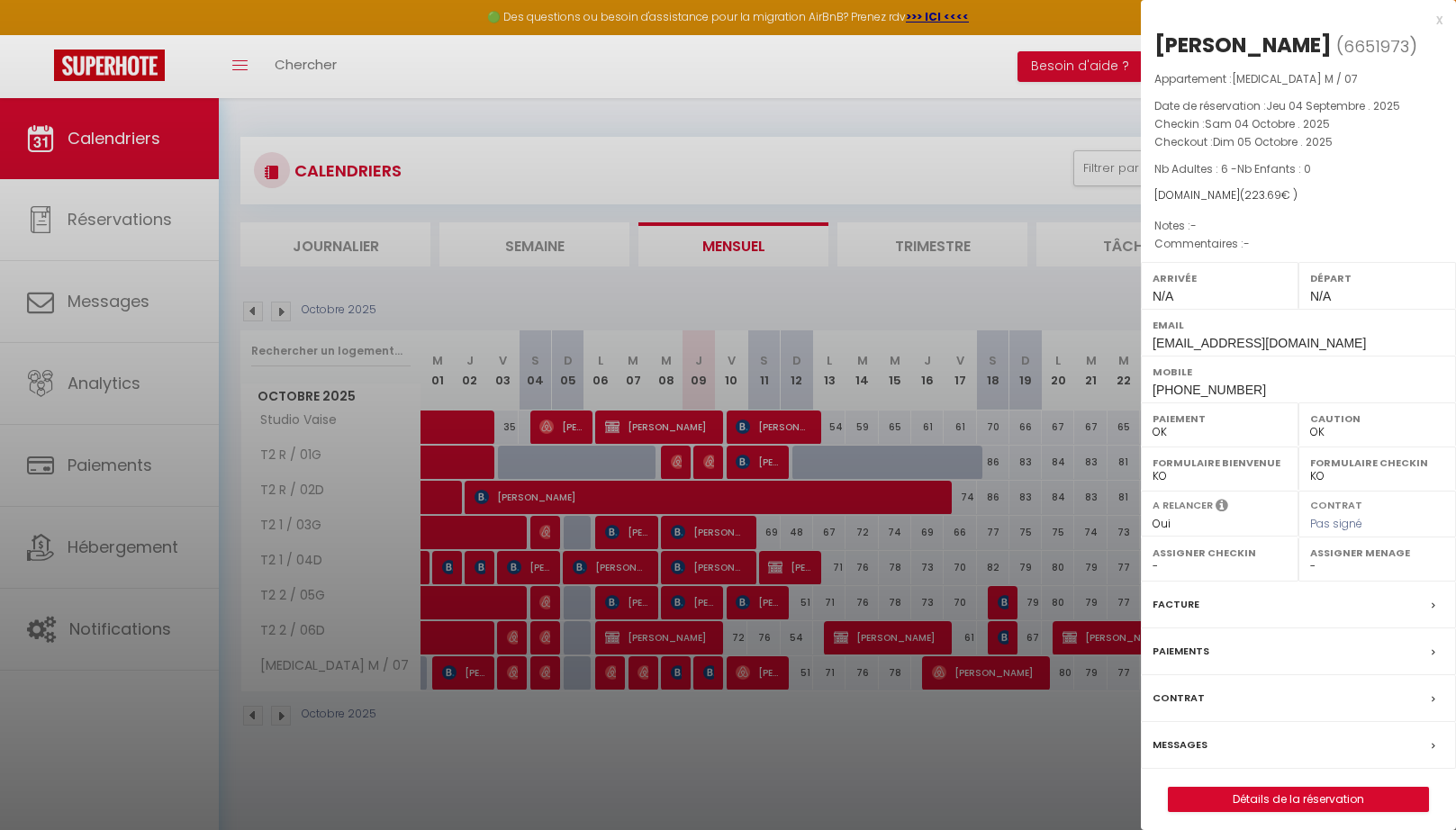
click at [511, 678] on div at bounding box center [728, 415] width 1456 height 830
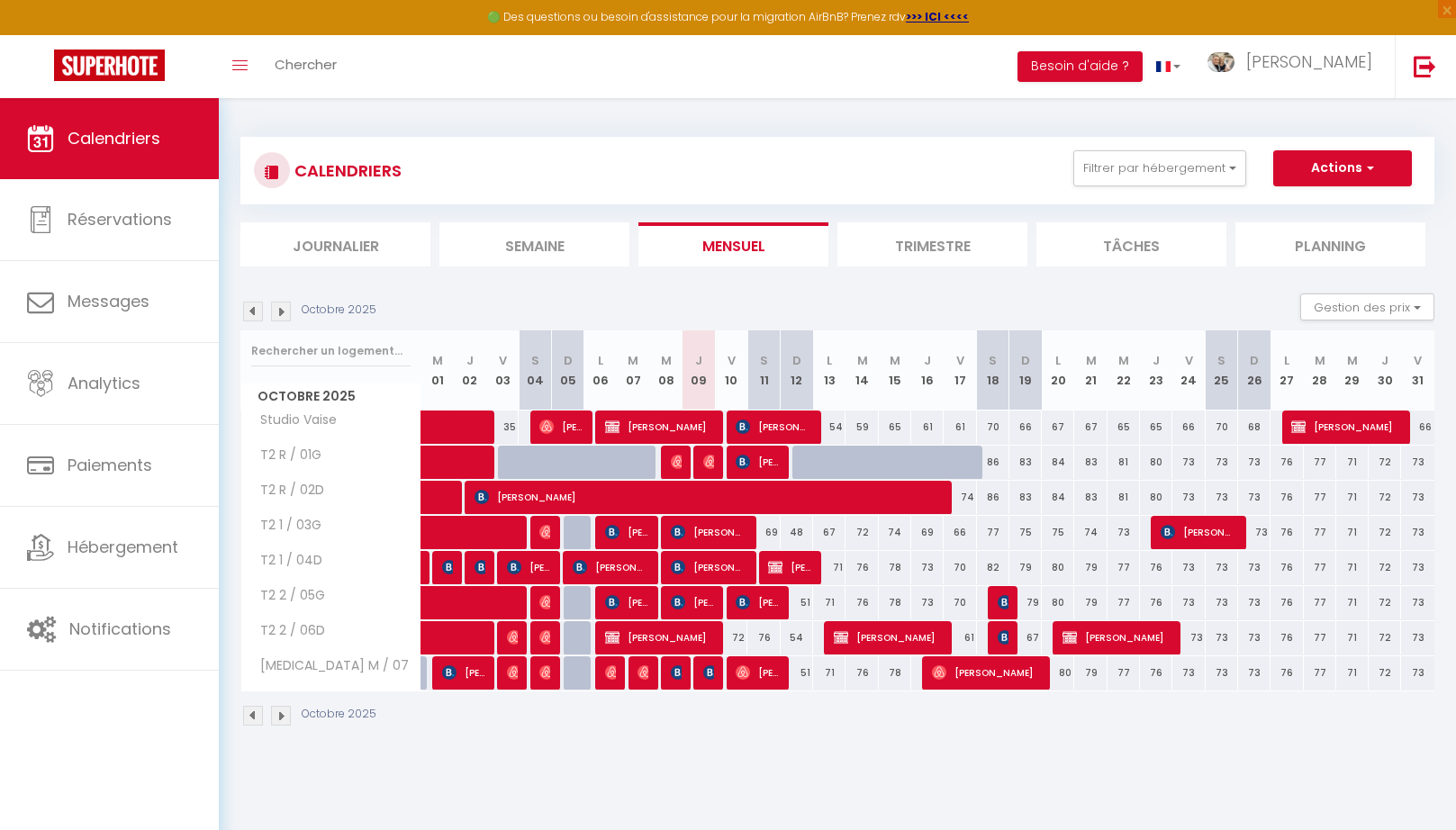
click at [511, 678] on span "[PERSON_NAME]" at bounding box center [511, 671] width 11 height 34
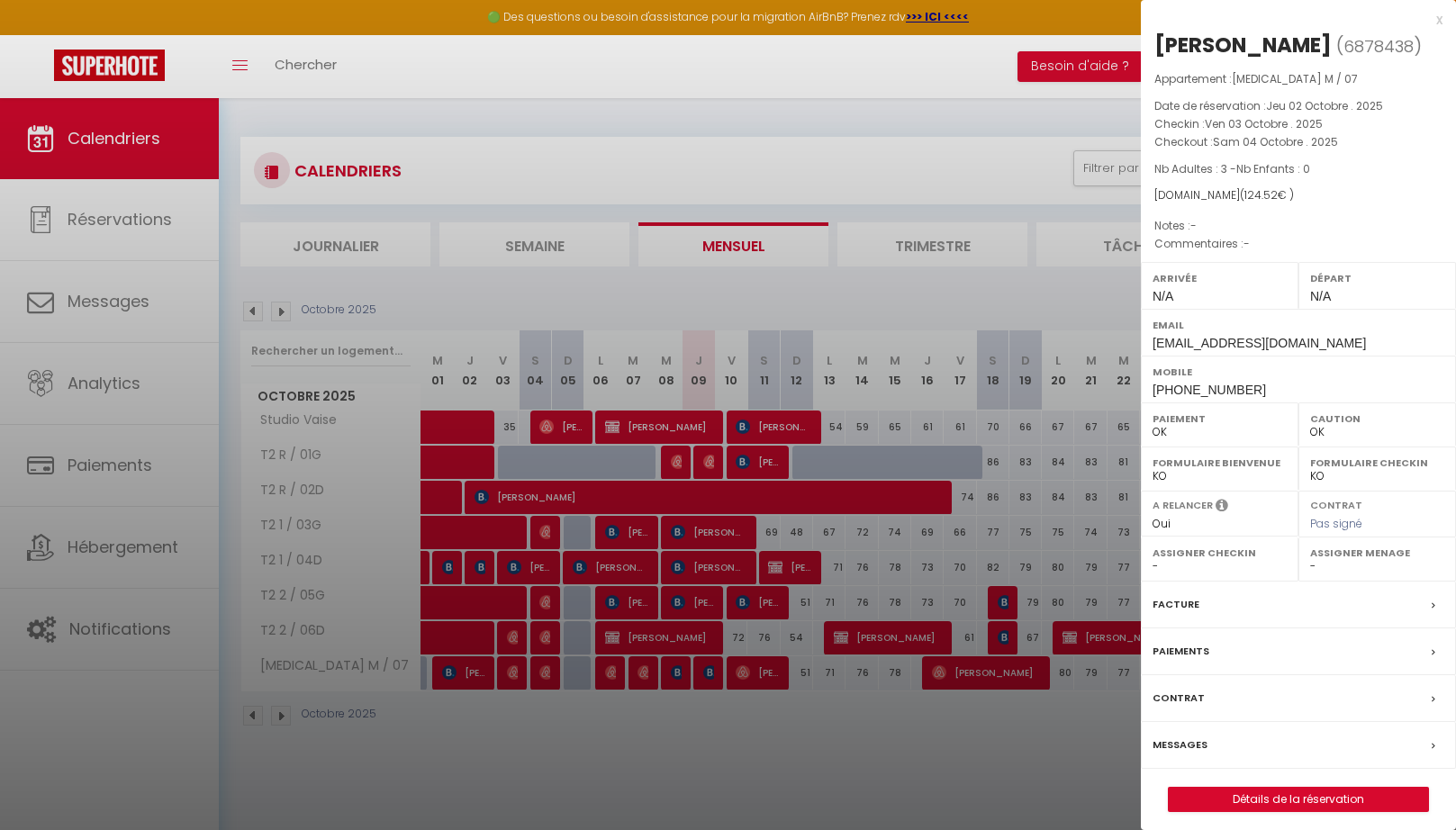
click at [706, 467] on div at bounding box center [728, 415] width 1456 height 830
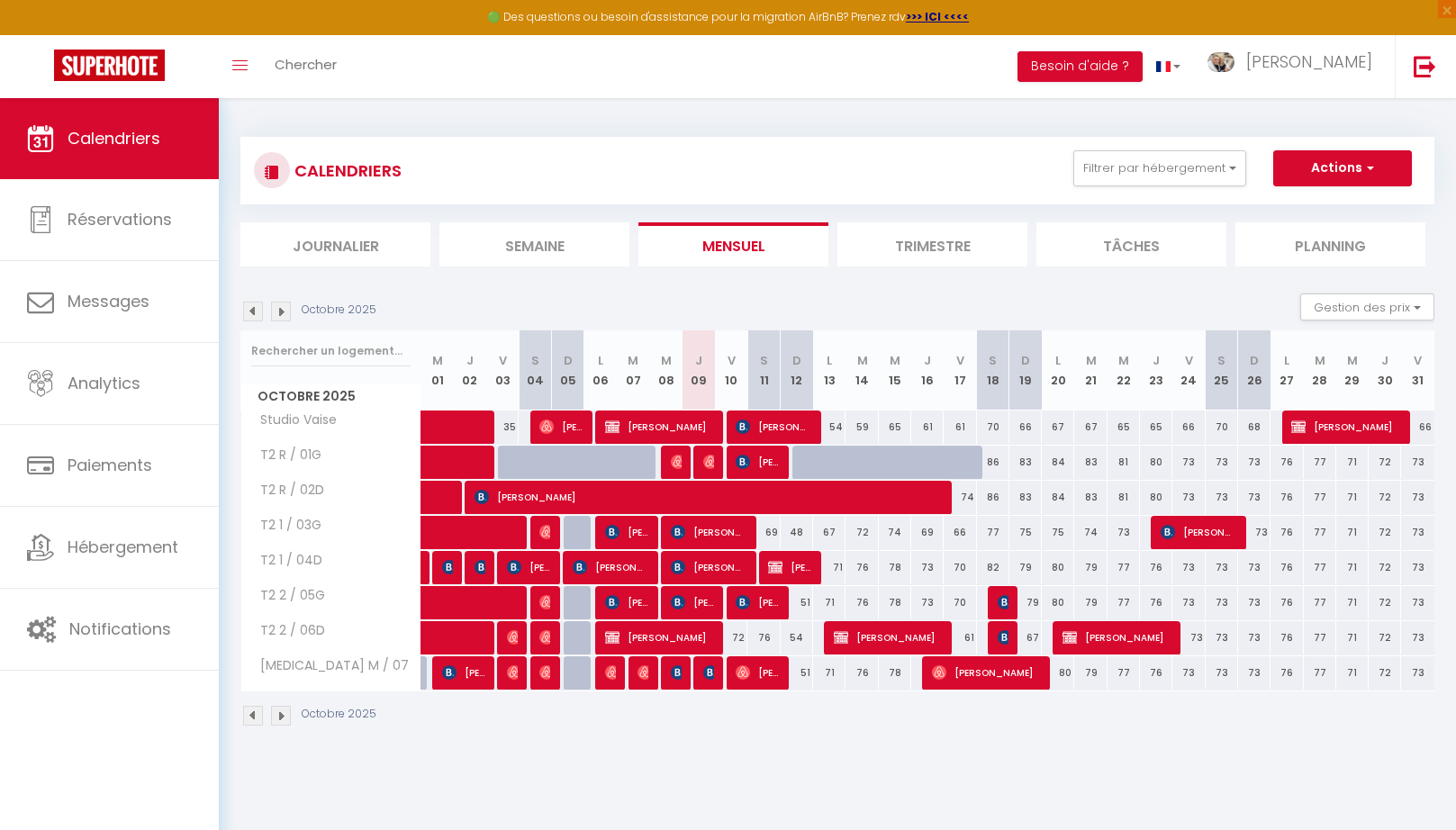
click at [705, 465] on img at bounding box center [710, 461] width 15 height 15
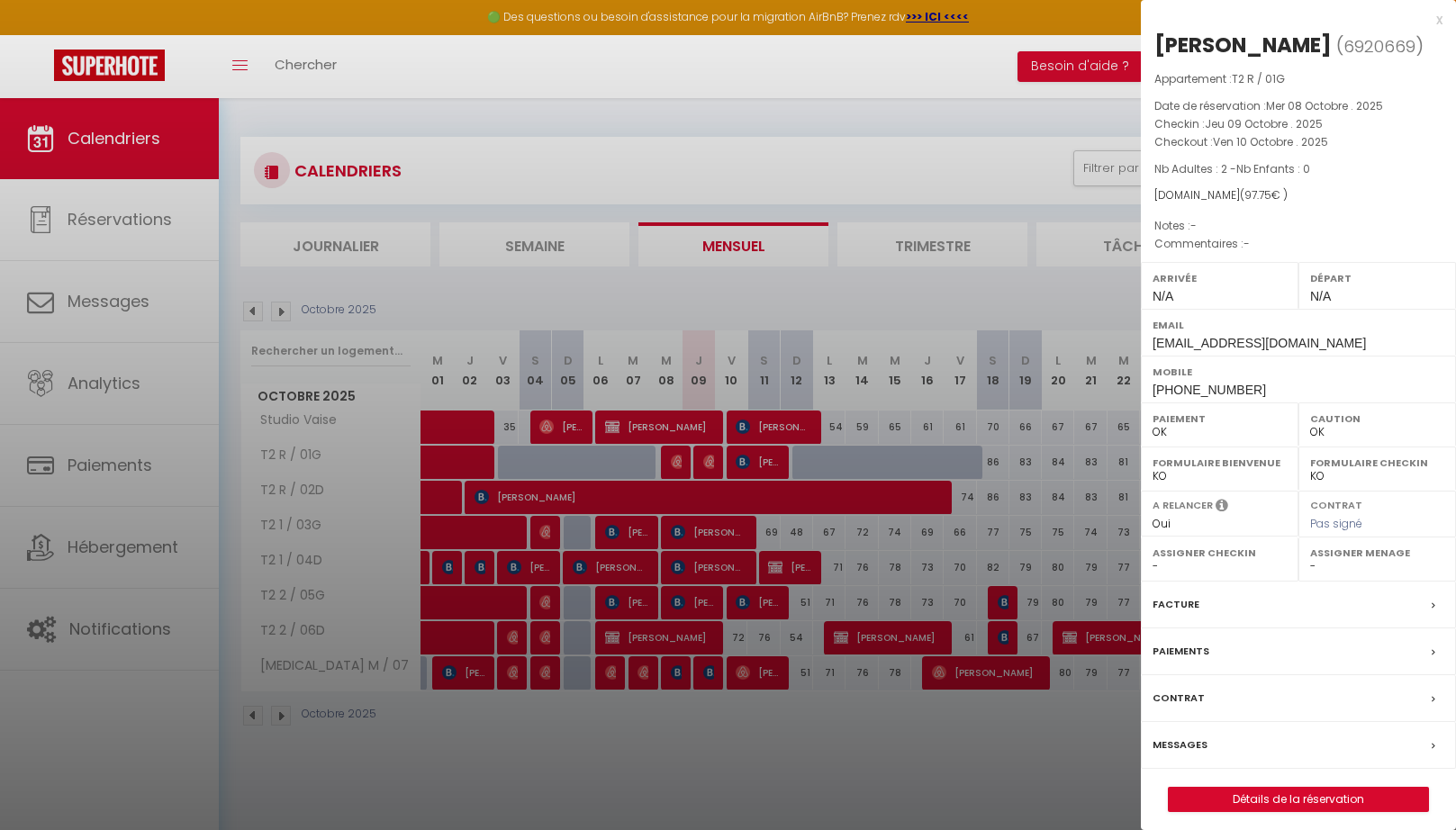
click at [1431, 18] on div "x" at bounding box center [1290, 19] width 301 height 21
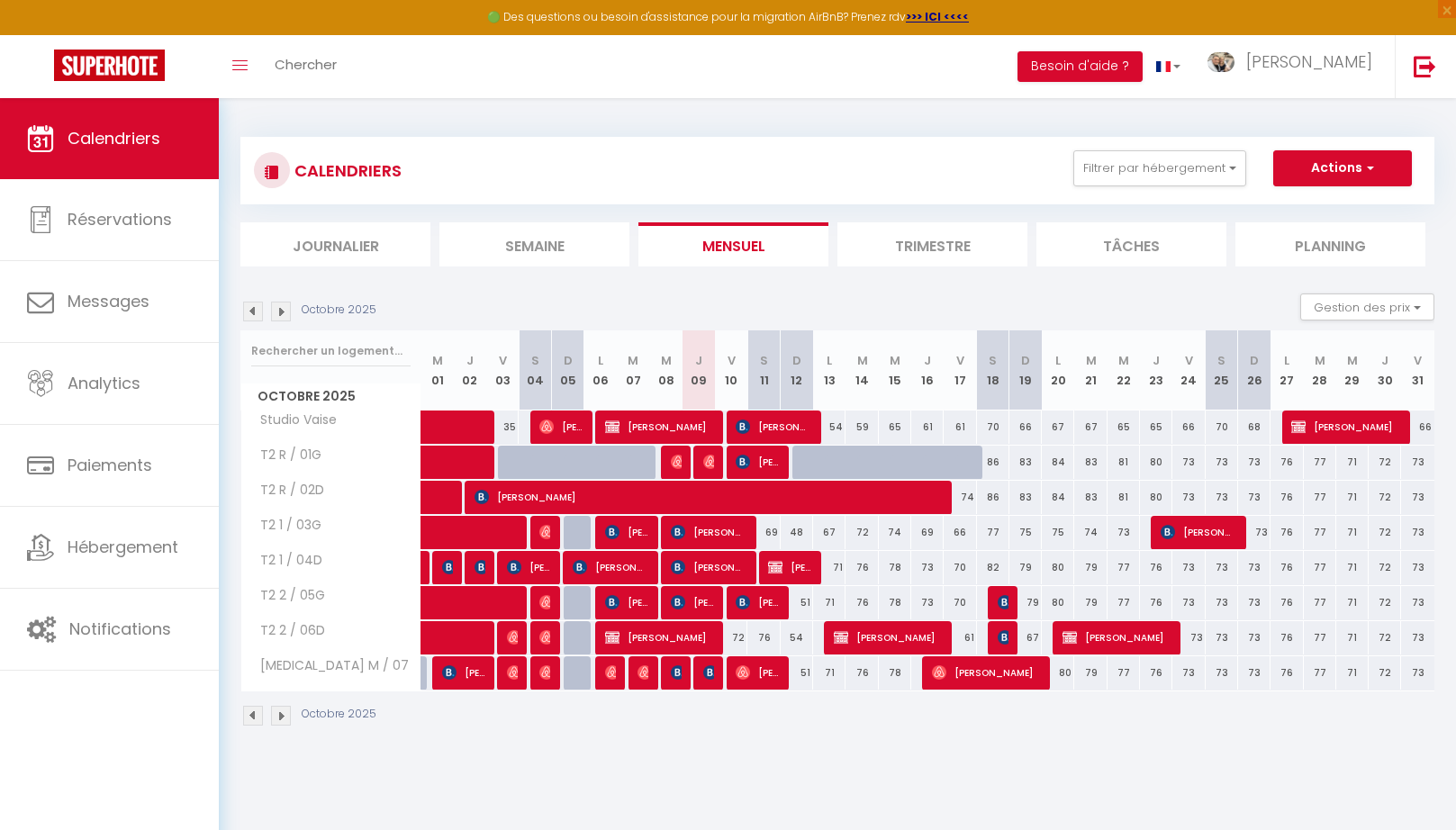
click at [670, 464] on img at bounding box center [677, 461] width 15 height 15
